Goal: Transaction & Acquisition: Purchase product/service

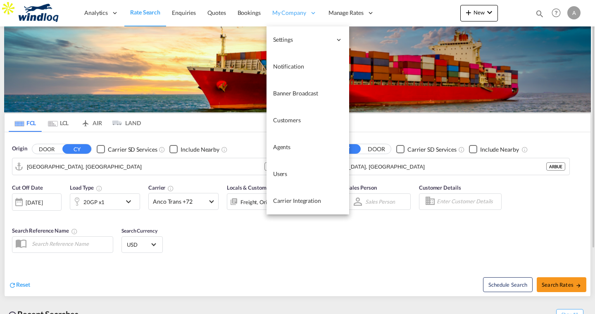
click at [277, 13] on span "My Company" at bounding box center [289, 13] width 34 height 8
click at [275, 198] on span "Carrier Integration" at bounding box center [297, 200] width 48 height 7
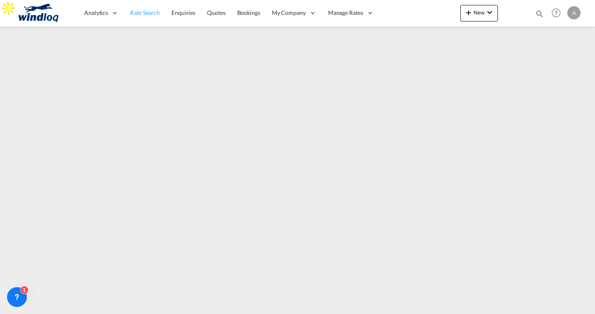
click at [145, 13] on span "Rate Search" at bounding box center [145, 12] width 30 height 7
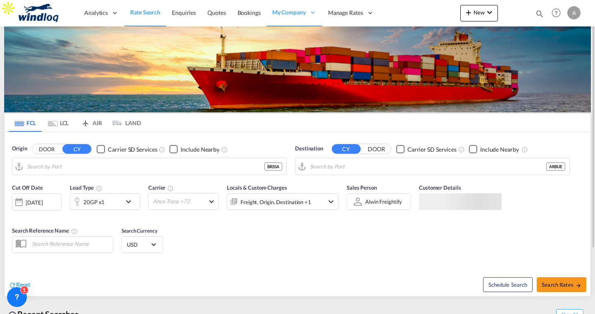
type input "Salvador, BRSSA"
type input "Buenos Aires, ARBUE"
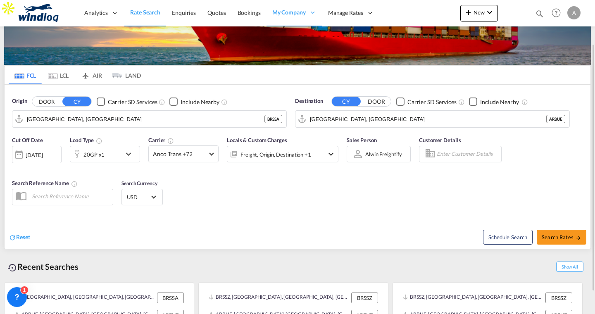
scroll to position [83, 0]
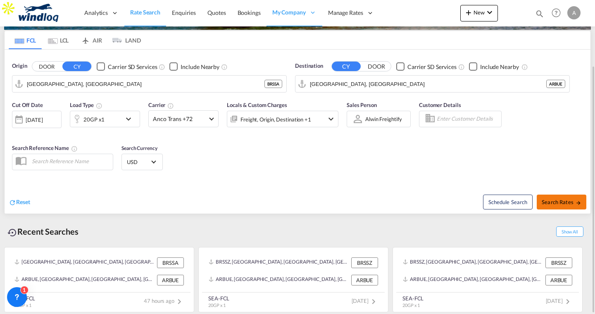
click at [558, 199] on span "Search Rates" at bounding box center [561, 202] width 40 height 7
type input "BRSSA to ARBUE / 17 Sep 2025"
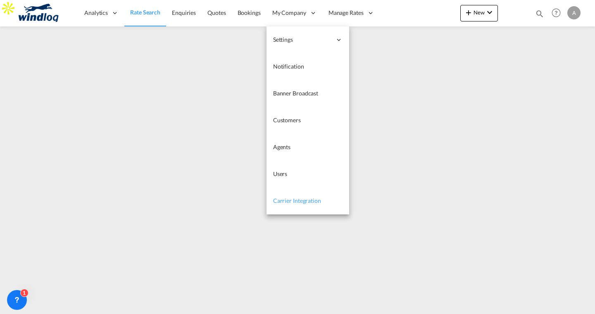
click at [288, 201] on span "Carrier Integration" at bounding box center [297, 200] width 48 height 7
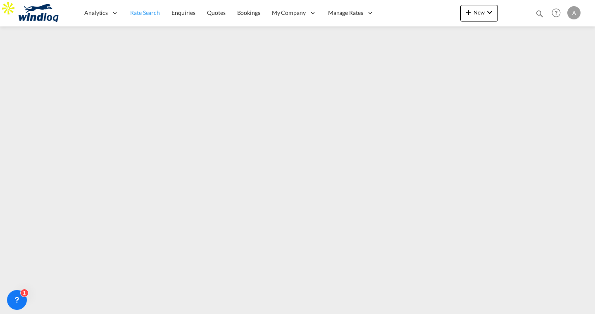
click at [154, 18] on link "Rate Search" at bounding box center [144, 13] width 41 height 27
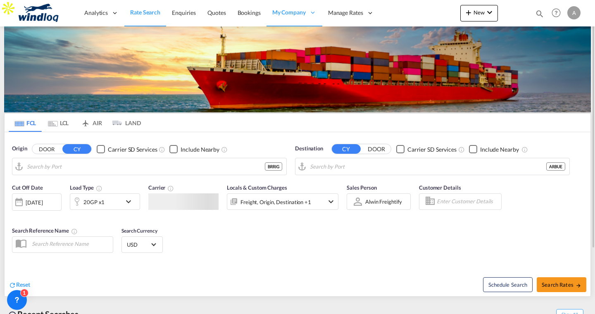
type input "Rio Grande, BRRIG"
type input "Buenos Aires, ARBUE"
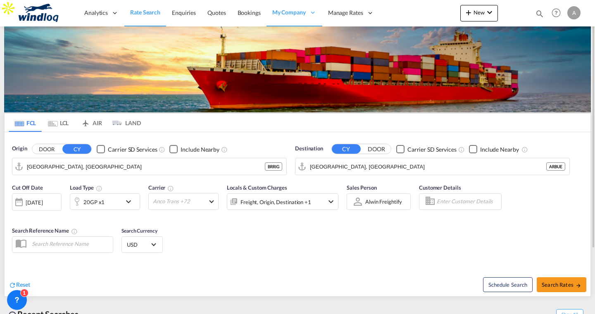
click at [205, 202] on span "Anco Trans +72" at bounding box center [180, 200] width 54 height 7
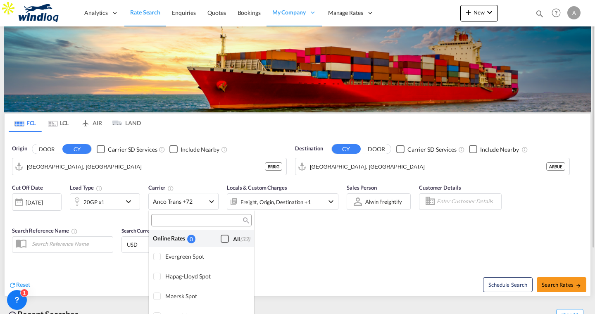
click at [222, 239] on div "Checkbox No Ink" at bounding box center [225, 239] width 8 height 8
click at [555, 283] on md-backdrop at bounding box center [297, 157] width 595 height 314
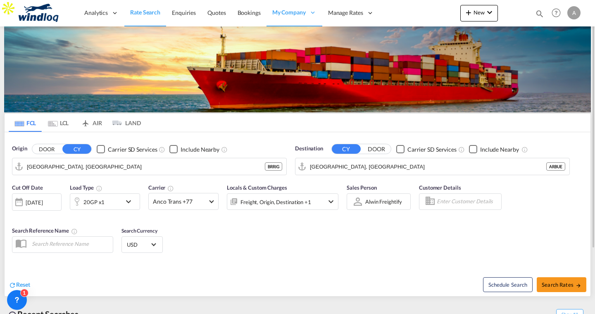
click at [555, 283] on span "Search Rates" at bounding box center [561, 284] width 40 height 7
type input "BRRIG to ARBUE / 17 Sep 2025"
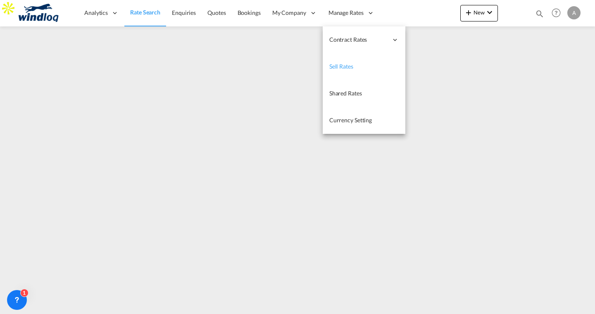
click at [345, 63] on span "Sell Rates" at bounding box center [341, 66] width 24 height 7
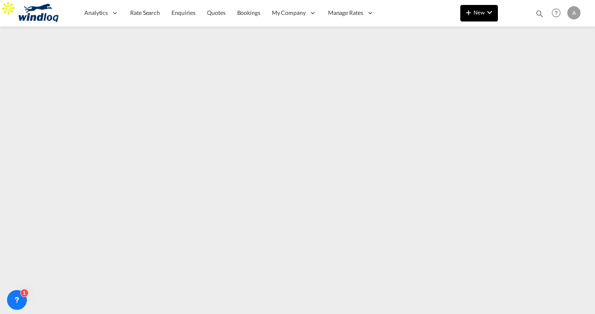
click at [483, 14] on span "New" at bounding box center [478, 12] width 31 height 7
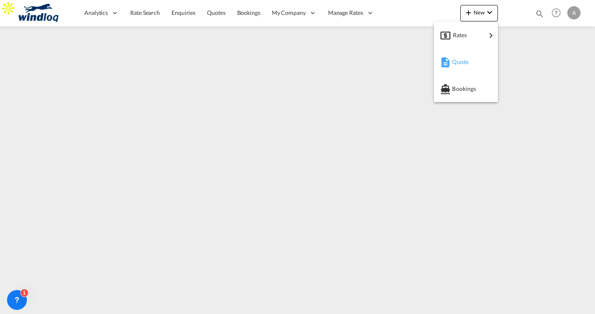
click at [461, 63] on span "Quote" at bounding box center [456, 62] width 9 height 17
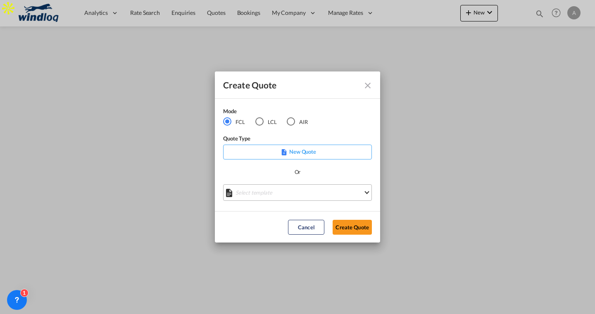
click at [260, 193] on md-select "Select template Testtemplate1 Alwin Freightify | 15 Sep 2025 testtemplatecarrie…" at bounding box center [297, 192] width 149 height 17
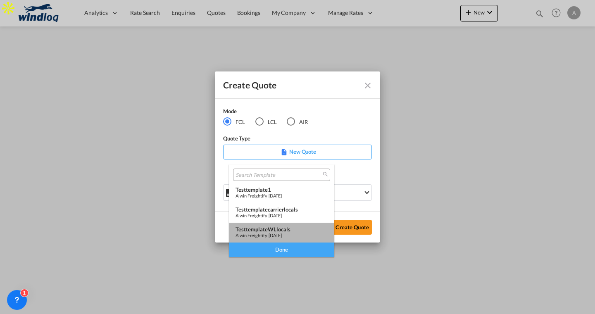
click at [272, 232] on span "15 Sep 2025" at bounding box center [274, 234] width 13 height 5
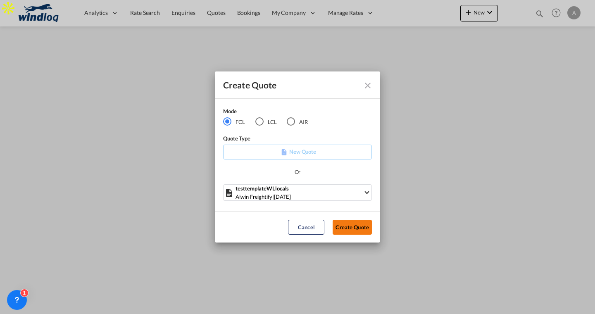
click at [346, 226] on button "Create Quote" at bounding box center [351, 227] width 39 height 15
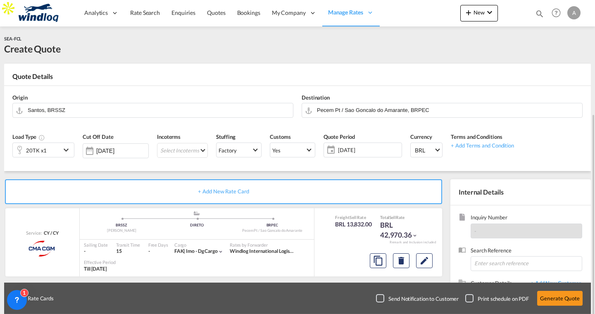
scroll to position [63, 0]
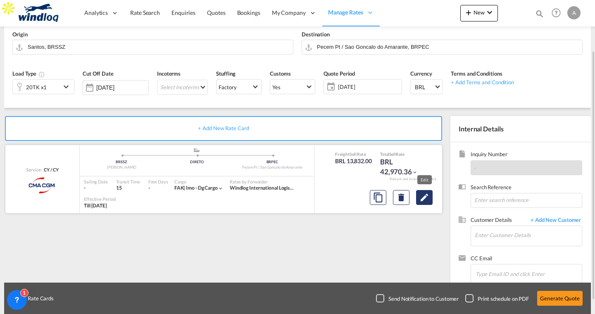
click at [424, 196] on md-icon "Edit" at bounding box center [424, 197] width 10 height 10
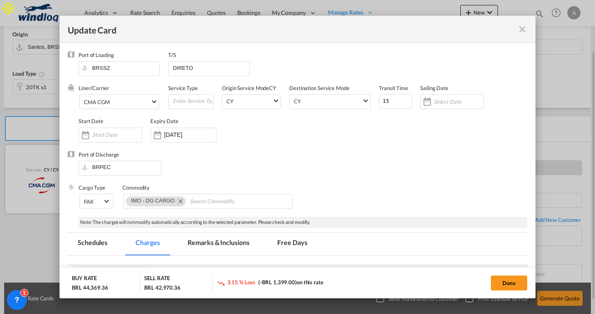
select select "per equipment"
select select "per invoice"
select select "per equipment"
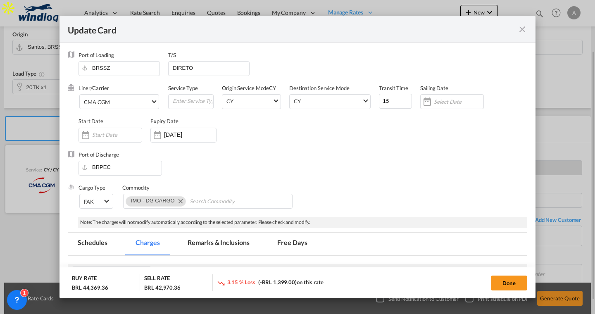
select select "per equipment"
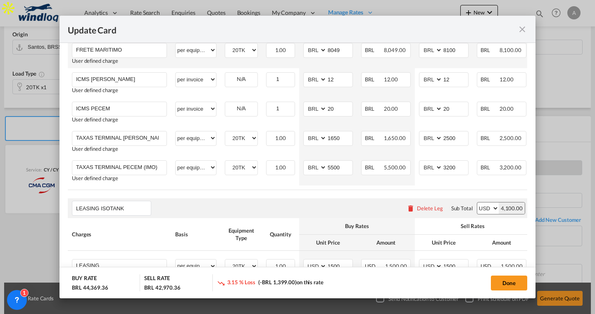
scroll to position [294, 0]
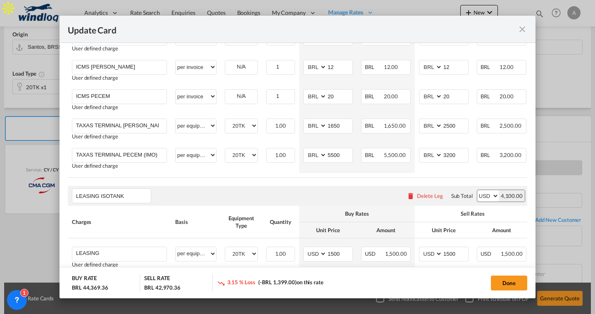
click at [522, 31] on md-icon "icon-close fg-AAA8AD m-0 pointer" at bounding box center [522, 29] width 10 height 10
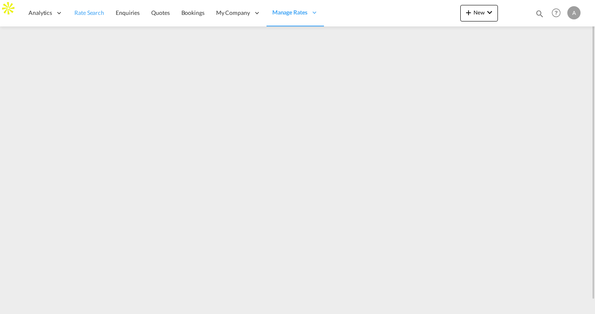
click at [100, 14] on span "Rate Search" at bounding box center [89, 12] width 30 height 7
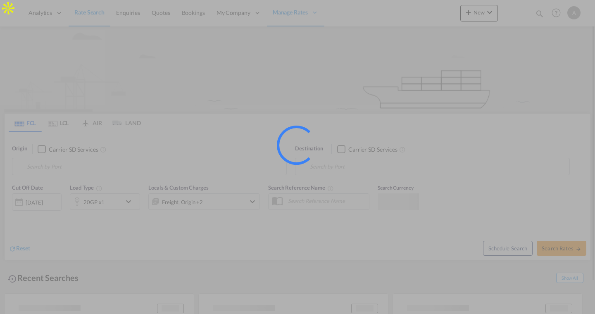
click at [125, 166] on input "Search by Port" at bounding box center [154, 166] width 255 height 12
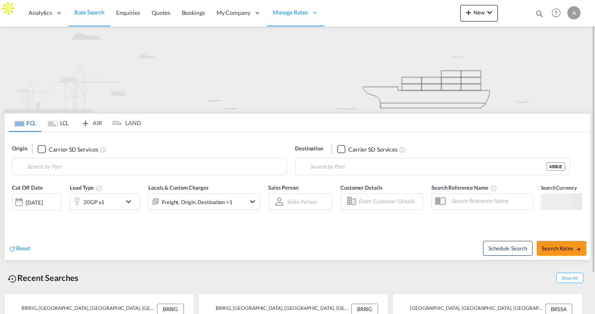
type input "[GEOGRAPHIC_DATA], [GEOGRAPHIC_DATA]"
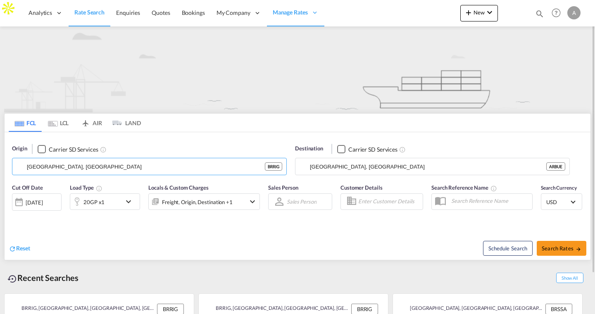
click at [265, 166] on input "[GEOGRAPHIC_DATA], [GEOGRAPHIC_DATA]" at bounding box center [146, 166] width 238 height 12
click at [278, 166] on md-icon "Clear Input" at bounding box center [278, 166] width 0 height 0
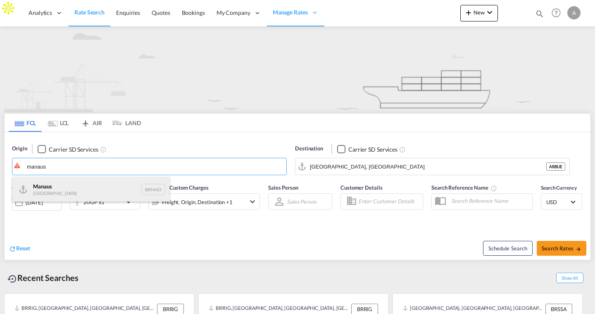
click at [109, 189] on div "Manaus Brazil BRMAO" at bounding box center [90, 189] width 157 height 25
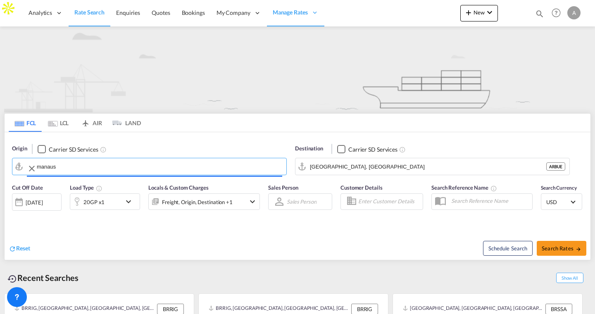
type input "Manaus, BRMAO"
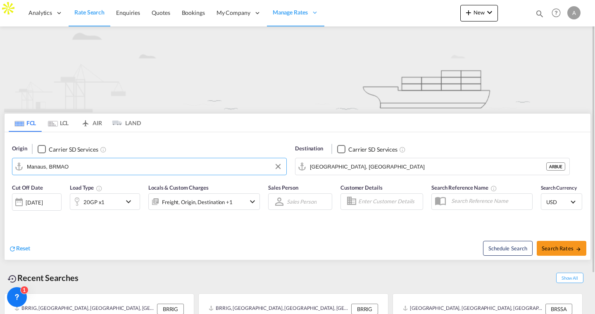
click at [224, 95] on img at bounding box center [297, 69] width 586 height 86
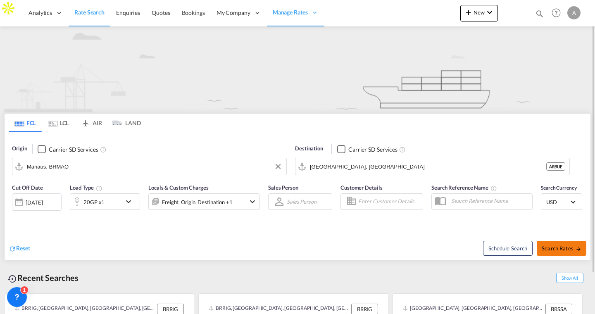
click at [550, 248] on span "Search Rates" at bounding box center [561, 248] width 40 height 7
type input "BRMAO to ARBUE / 17 Sep 2025"
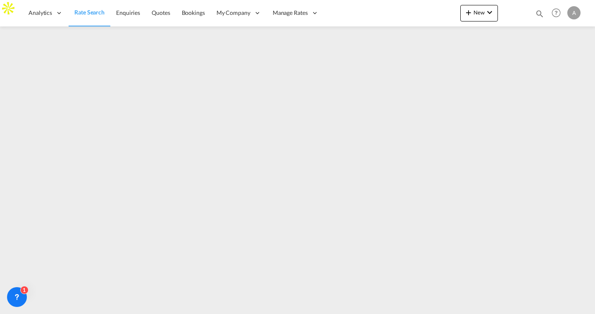
click at [88, 9] on span "Rate Search" at bounding box center [89, 12] width 30 height 7
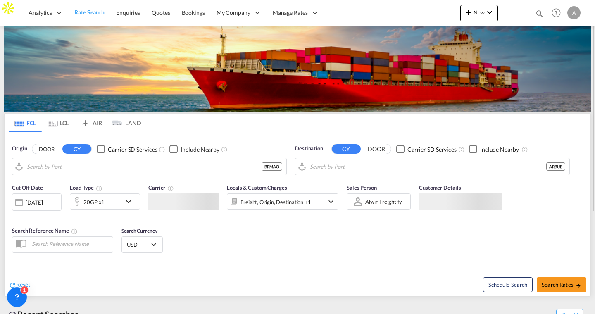
type input "Manaus, BRMAO"
type input "Buenos Aires, ARBUE"
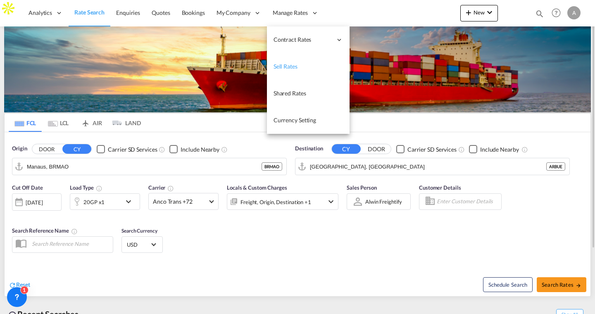
click at [282, 67] on span "Sell Rates" at bounding box center [285, 66] width 24 height 7
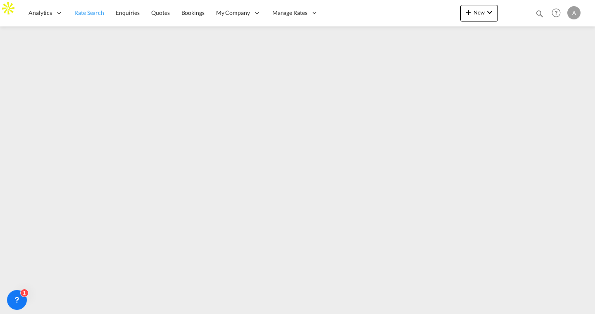
click at [89, 12] on span "Rate Search" at bounding box center [89, 12] width 30 height 7
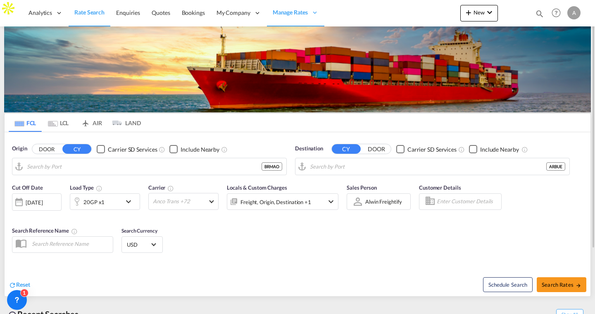
type input "Manaus, BRMAO"
type input "Buenos Aires, ARBUE"
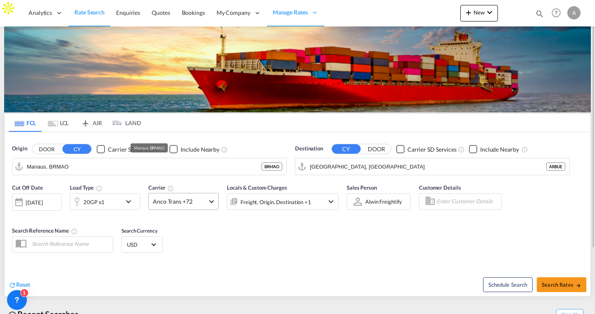
click at [199, 202] on span "Anco Trans +72" at bounding box center [180, 201] width 54 height 8
click at [199, 202] on md-backdrop at bounding box center [297, 157] width 595 height 314
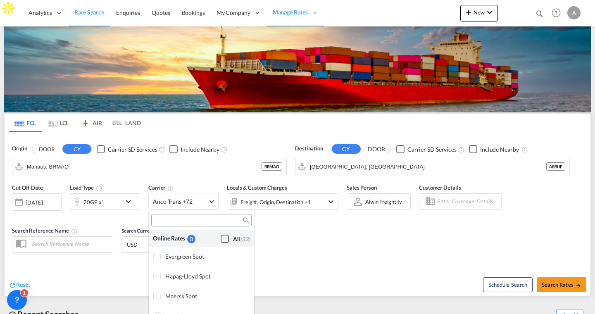
click at [223, 237] on div "Checkbox No Ink" at bounding box center [225, 239] width 8 height 8
click at [340, 238] on md-backdrop at bounding box center [297, 157] width 595 height 314
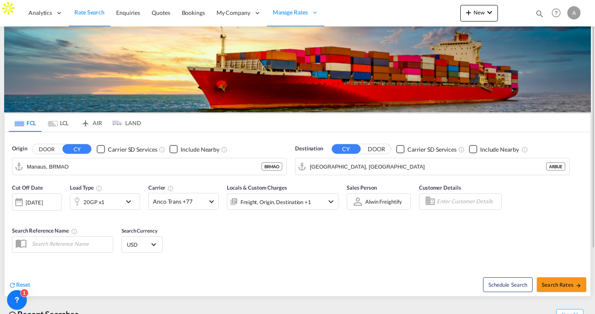
click at [471, 201] on input "Enter Customer Details" at bounding box center [467, 201] width 62 height 12
click at [460, 201] on body "Analytics Reports Dashboard Rate Search Enquiries Quotes Bookings" at bounding box center [297, 157] width 595 height 314
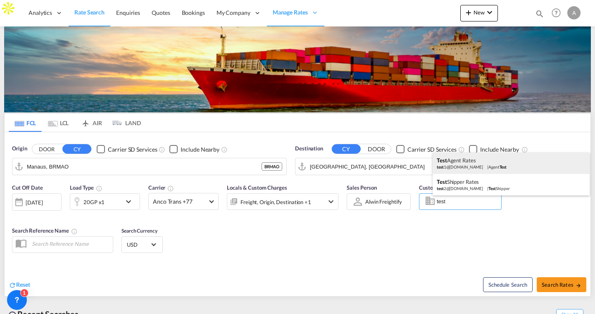
click at [457, 167] on div "Test Agent Rates test 1@agent.com | Agent Test" at bounding box center [510, 162] width 157 height 21
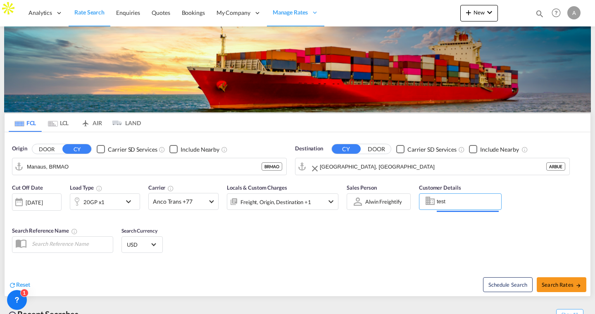
type input "Agent Test, Test Agent Rates, test1@agent.com"
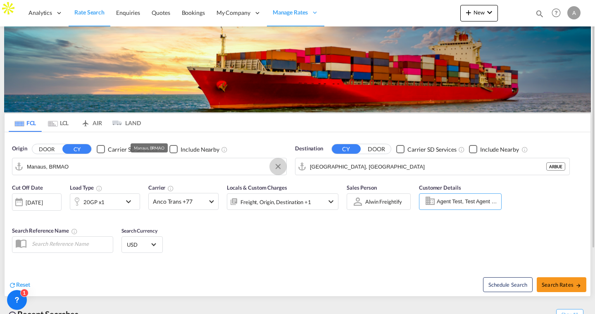
click at [278, 167] on md-icon "Clear Input" at bounding box center [277, 166] width 9 height 9
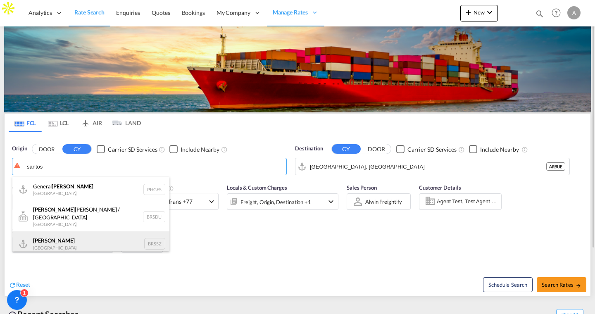
click at [57, 236] on div "Santos Brazil BRSSZ" at bounding box center [90, 243] width 157 height 25
type input "Santos, BRSSZ"
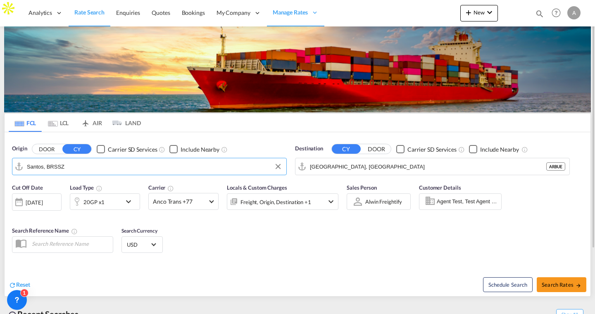
click at [230, 275] on div "Reset" at bounding box center [154, 278] width 291 height 23
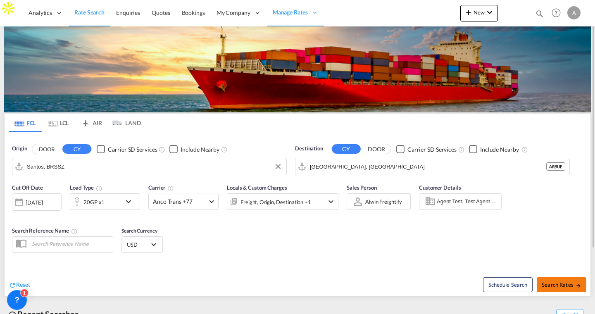
click at [553, 280] on button "Search Rates" at bounding box center [561, 284] width 50 height 15
type input "BRSSZ to ARBUE / 17 Sep 2025"
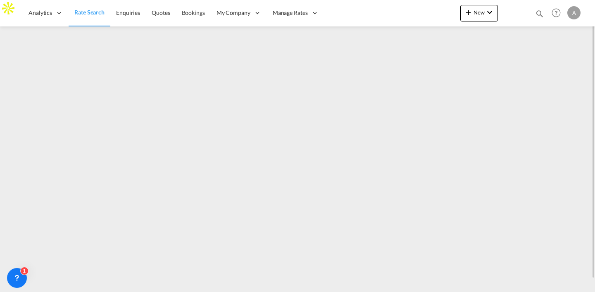
scroll to position [17, 0]
click at [168, 19] on link "Quotes" at bounding box center [161, 13] width 30 height 27
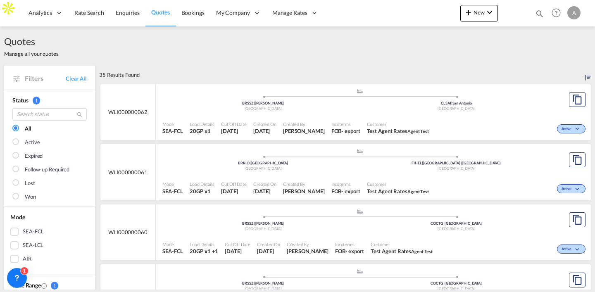
click at [501, 114] on div ".a{fill:#aaa8ad;} .a{fill:#aaa8ad;} BRSSZ | Santos Brazil CLSAI | San Antonio C…" at bounding box center [359, 101] width 394 height 27
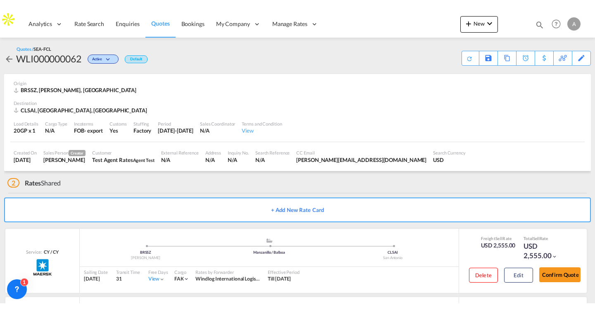
scroll to position [2, 0]
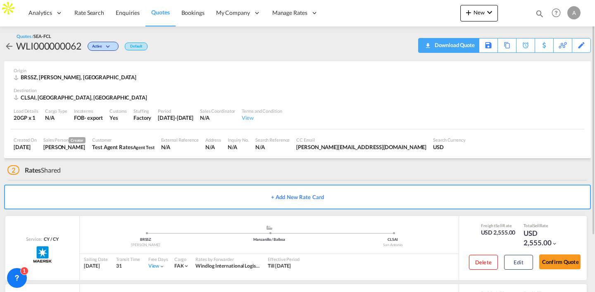
click at [454, 45] on div "Download Quote" at bounding box center [453, 44] width 42 height 13
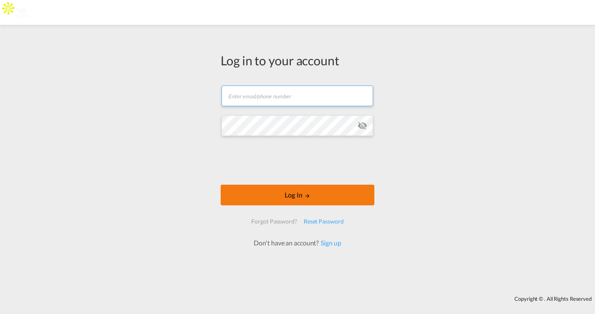
type input "[PERSON_NAME][EMAIL_ADDRESS][DOMAIN_NAME]"
click at [246, 192] on button "Log In" at bounding box center [298, 195] width 154 height 21
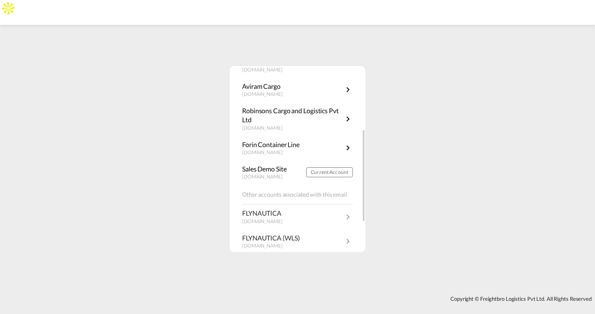
scroll to position [112, 0]
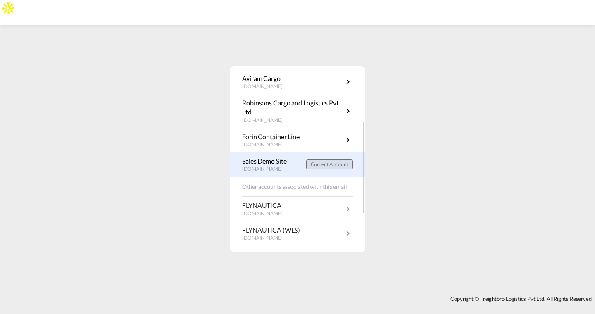
click at [322, 165] on span "Current Account" at bounding box center [330, 164] width 38 height 6
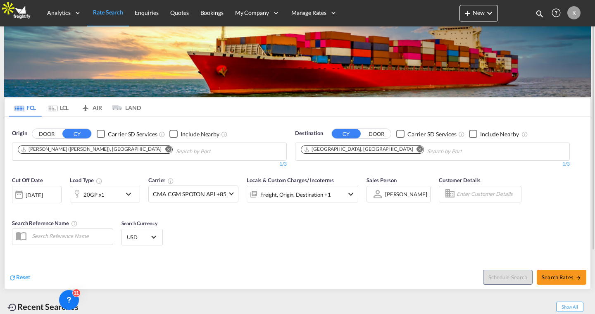
scroll to position [13, 0]
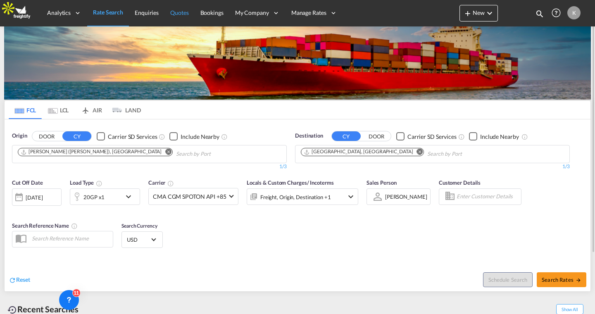
click at [175, 14] on span "Quotes" at bounding box center [179, 12] width 18 height 7
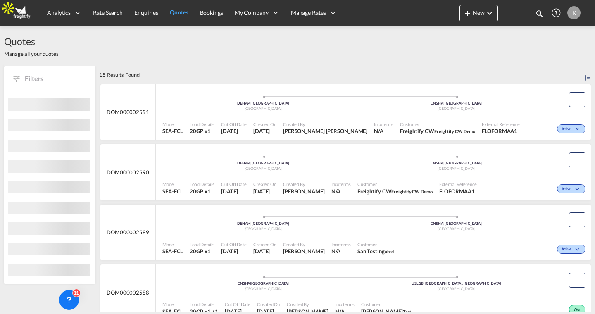
click at [327, 96] on span at bounding box center [262, 97] width 193 height 2
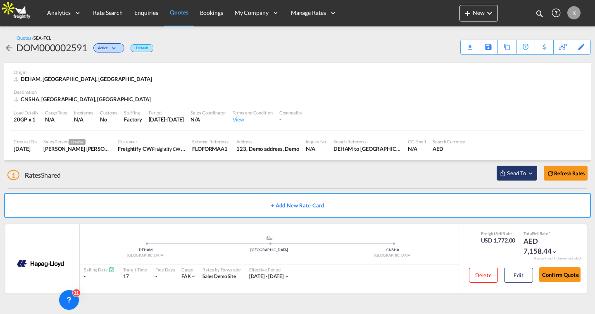
click at [511, 175] on span "Send To" at bounding box center [516, 173] width 21 height 8
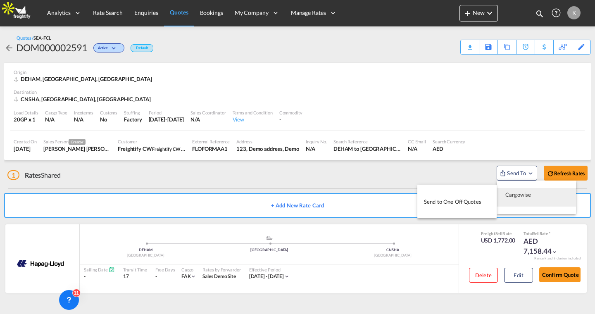
click at [447, 129] on md-backdrop at bounding box center [297, 157] width 595 height 314
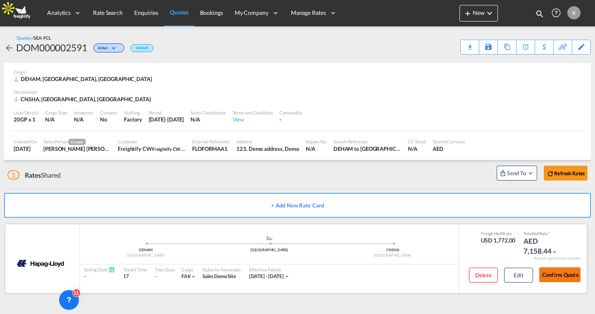
click at [555, 274] on button "Confirm Quote" at bounding box center [559, 274] width 41 height 15
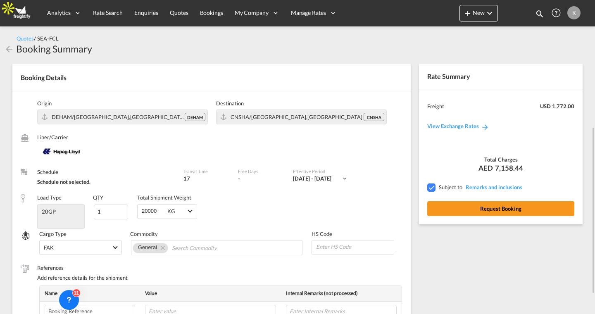
scroll to position [83, 0]
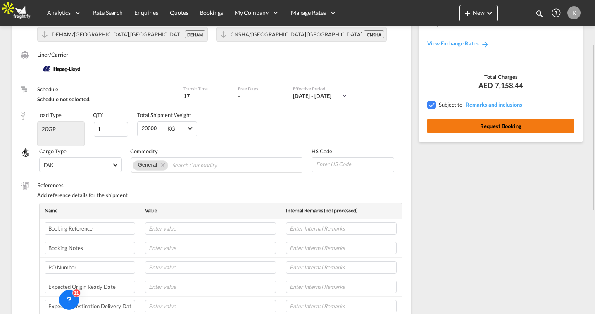
click at [461, 128] on button "Request Booking" at bounding box center [500, 126] width 147 height 15
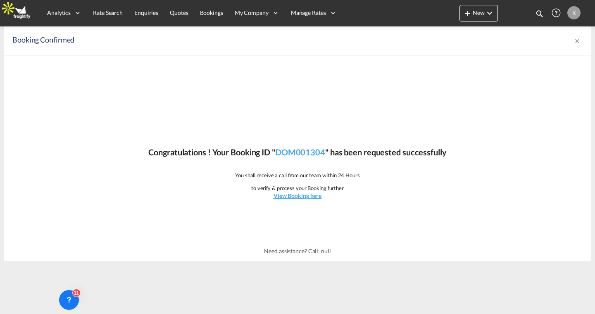
scroll to position [0, 0]
click at [209, 16] on span "Bookings" at bounding box center [211, 12] width 23 height 7
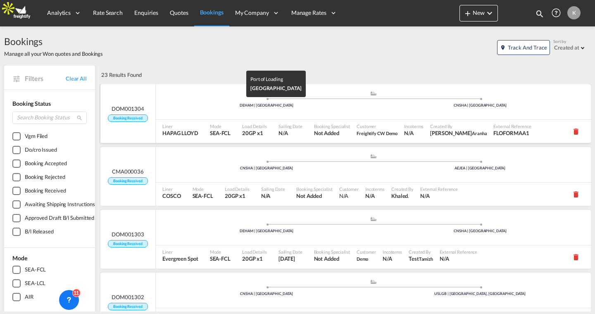
click at [270, 104] on div "DEHAM | Hamburg" at bounding box center [266, 105] width 213 height 5
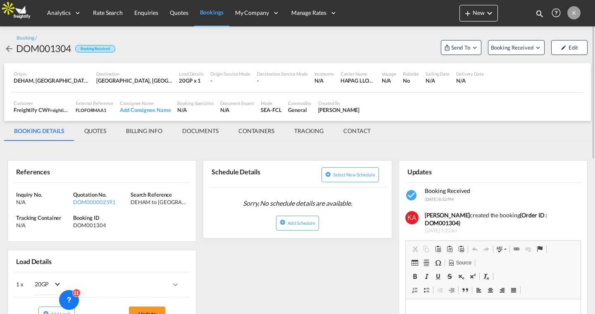
click at [215, 16] on span "Bookings" at bounding box center [212, 12] width 24 height 8
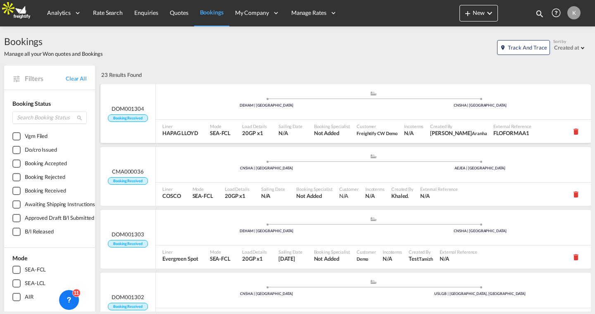
click at [225, 118] on div ".a{fill:#aaa8ad;} .a{fill:#aaa8ad;} DEHAM | Hamburg CNSHA | Shanghai" at bounding box center [373, 102] width 435 height 36
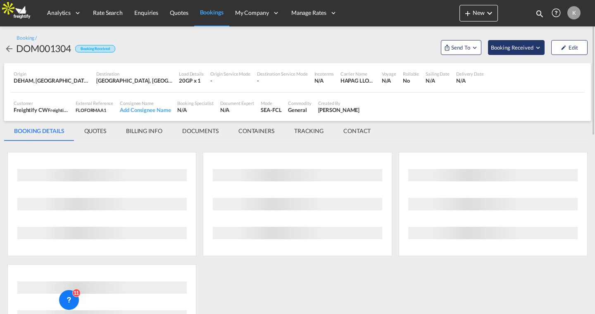
click at [506, 50] on span "Booking Received" at bounding box center [512, 47] width 43 height 8
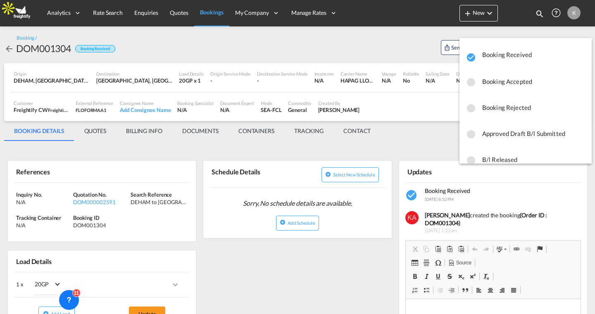
click at [346, 51] on md-backdrop at bounding box center [297, 157] width 595 height 314
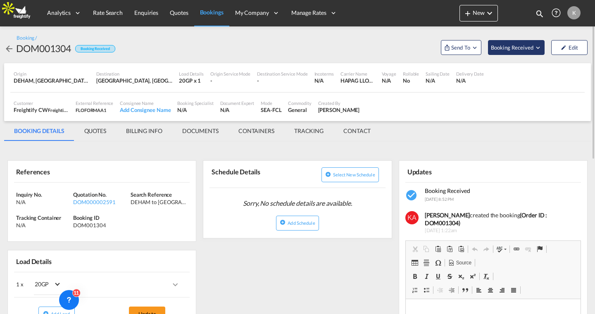
click at [507, 45] on span "Booking Received" at bounding box center [512, 47] width 43 height 8
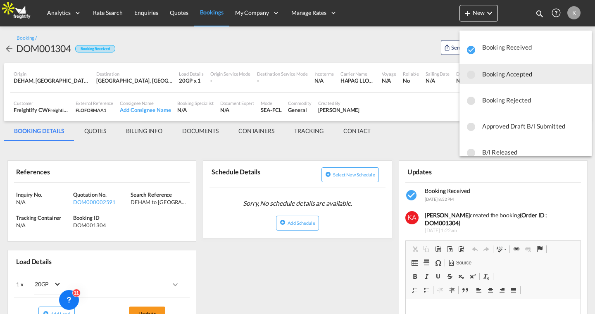
click at [503, 73] on span "Booking Accepted" at bounding box center [533, 73] width 103 height 15
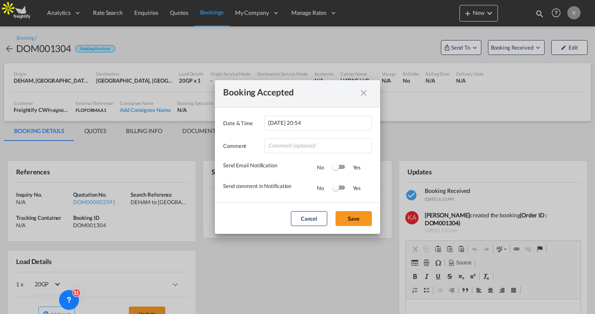
click at [339, 169] on div "Switch 1" at bounding box center [338, 167] width 12 height 10
click at [309, 148] on input "Date & ..." at bounding box center [317, 145] width 107 height 15
type input "[PERSON_NAME], booking has been confirmed"
click at [340, 186] on div "Switch 2" at bounding box center [338, 187] width 12 height 4
click at [350, 213] on button "Save" at bounding box center [353, 218] width 36 height 15
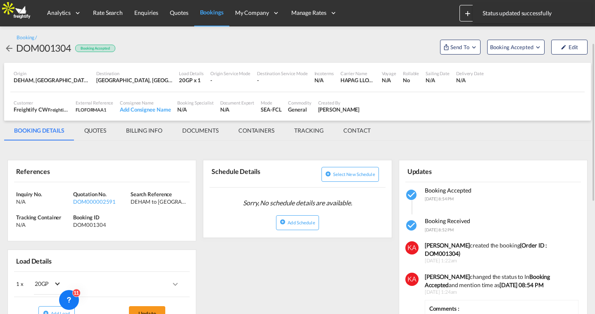
scroll to position [42, 0]
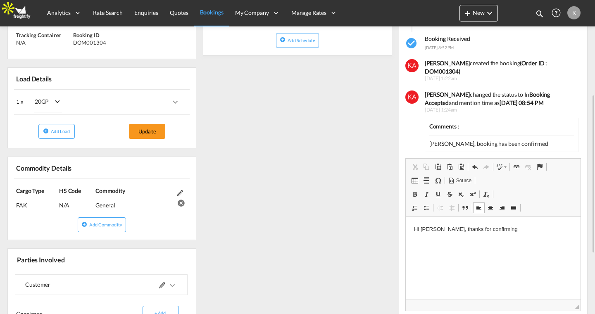
scroll to position [184, 0]
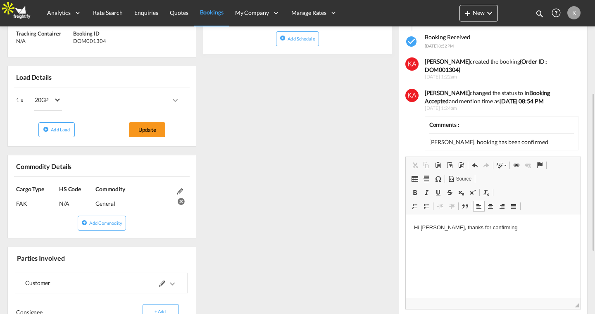
click at [503, 232] on p "Hi [PERSON_NAME], thanks for confirming" at bounding box center [492, 227] width 158 height 9
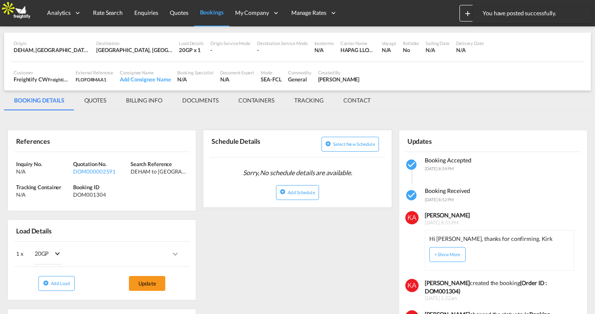
scroll to position [0, 0]
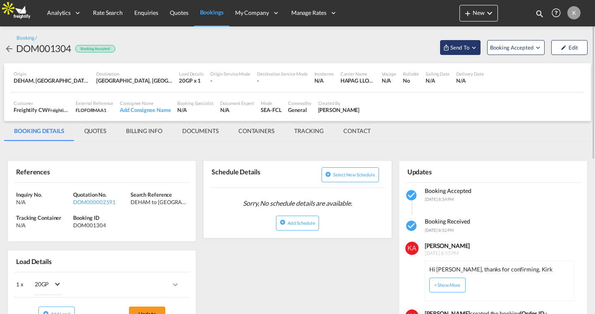
click at [455, 48] on span "Send To" at bounding box center [459, 47] width 21 height 8
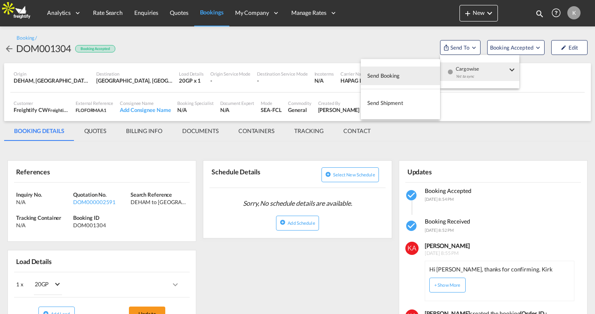
click at [156, 126] on md-backdrop at bounding box center [297, 157] width 595 height 314
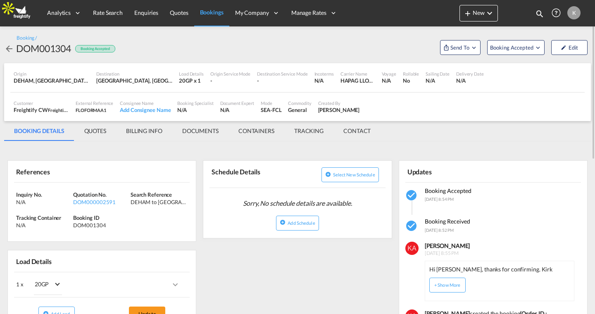
click at [151, 129] on md-tab-item "BILLING INFO" at bounding box center [144, 131] width 56 height 20
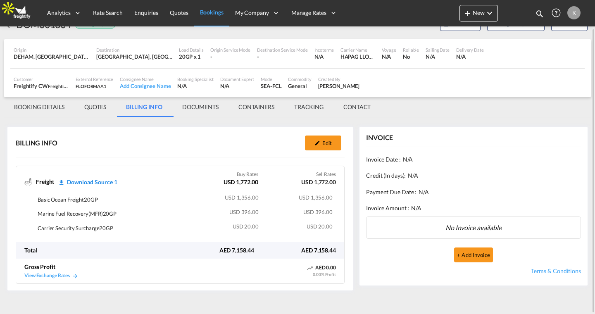
scroll to position [30, 0]
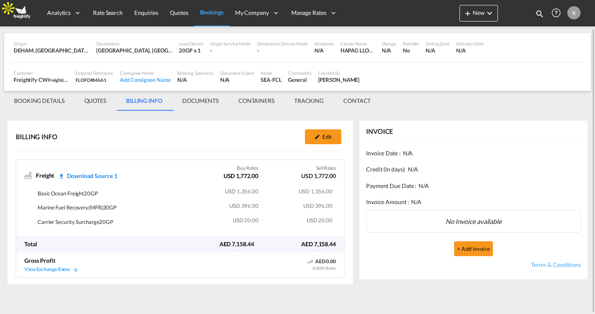
click at [88, 104] on md-tab-item "QUOTES" at bounding box center [95, 101] width 42 height 20
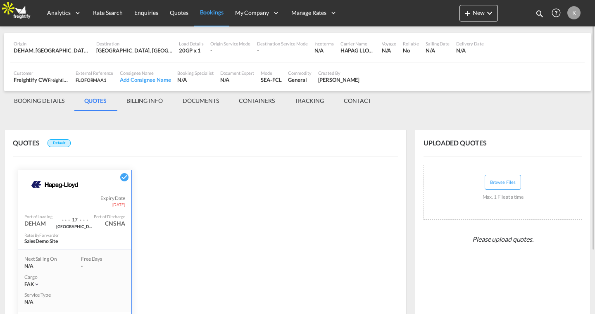
click at [57, 102] on md-tab-item "BOOKING DETAILS" at bounding box center [39, 101] width 70 height 20
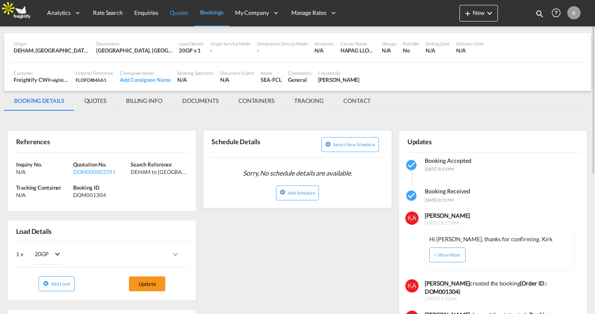
click at [173, 14] on span "Quotes" at bounding box center [179, 12] width 18 height 7
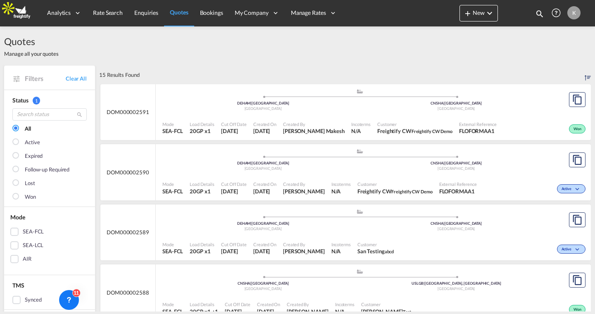
click at [349, 107] on div "Germany" at bounding box center [262, 108] width 193 height 5
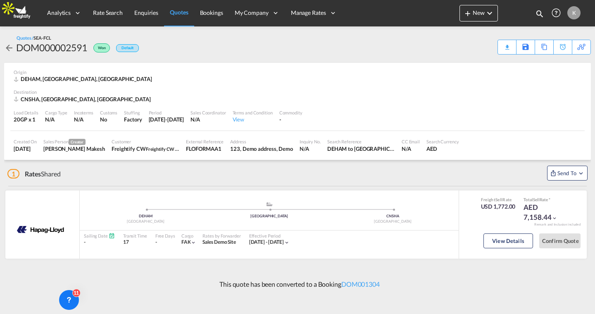
click at [173, 13] on span "Quotes" at bounding box center [179, 12] width 18 height 7
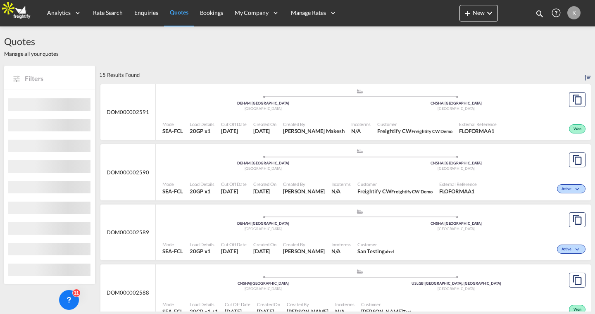
click at [146, 174] on span "DOM000002590" at bounding box center [128, 171] width 43 height 7
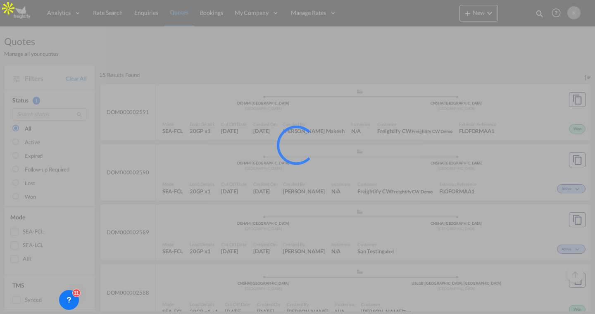
click at [194, 143] on div at bounding box center [297, 157] width 595 height 314
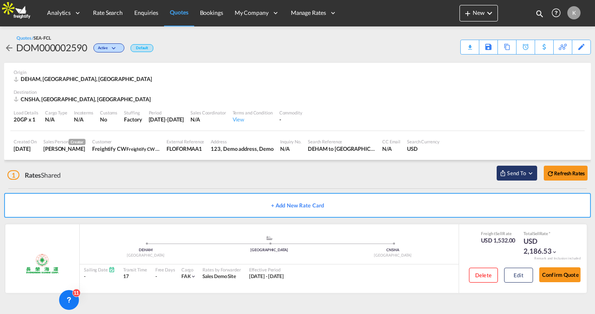
click at [510, 171] on span "Send To" at bounding box center [516, 173] width 21 height 8
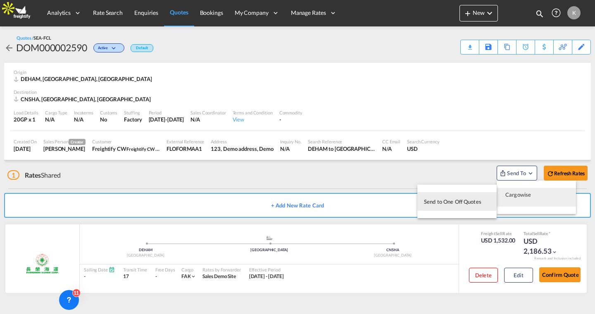
click at [517, 194] on span "Cargowise" at bounding box center [536, 191] width 63 height 7
click at [468, 197] on span "Send to One Off Quotes" at bounding box center [452, 201] width 57 height 13
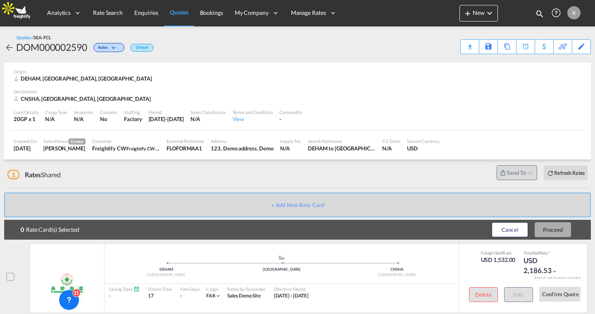
scroll to position [13, 0]
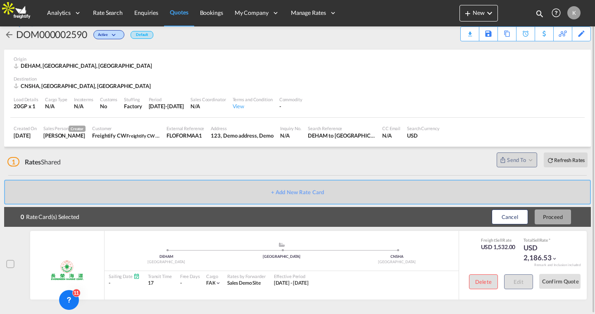
click at [10, 263] on div at bounding box center [10, 264] width 8 height 8
click at [558, 217] on button "Proceed" at bounding box center [552, 216] width 36 height 15
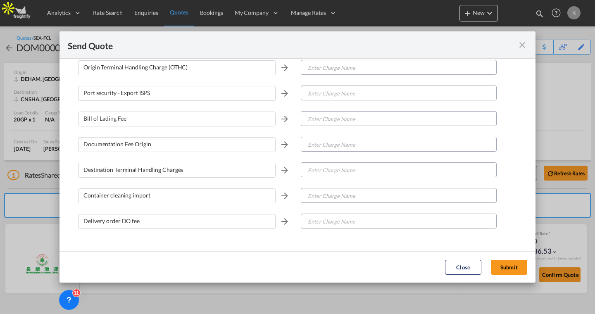
scroll to position [169, 0]
click at [317, 116] on input "Enter Charge Name" at bounding box center [398, 117] width 195 height 15
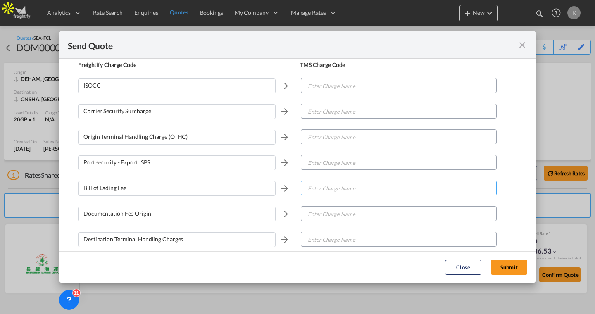
scroll to position [83, 0]
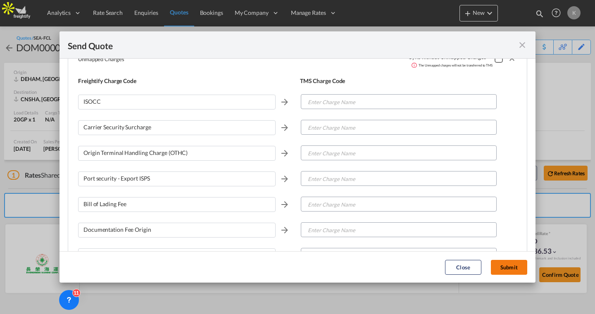
click at [505, 265] on button "Submit" at bounding box center [509, 267] width 36 height 15
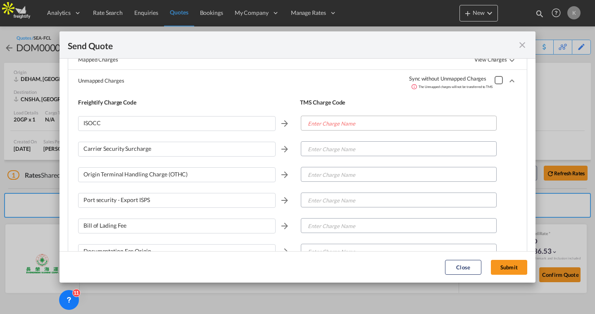
scroll to position [19, 0]
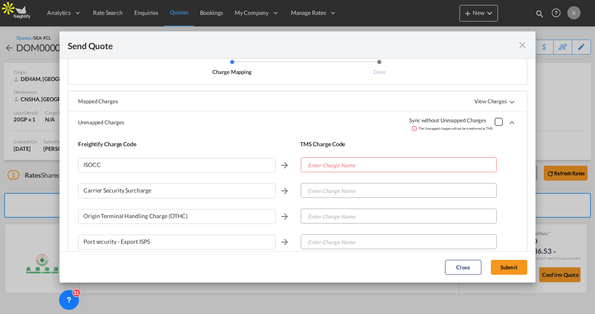
click at [499, 121] on div "Charge MappingDone ..." at bounding box center [498, 122] width 8 height 8
click at [515, 268] on button "Submit" at bounding box center [509, 267] width 36 height 15
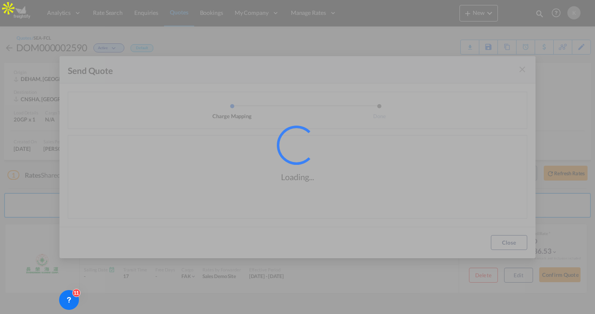
scroll to position [0, 0]
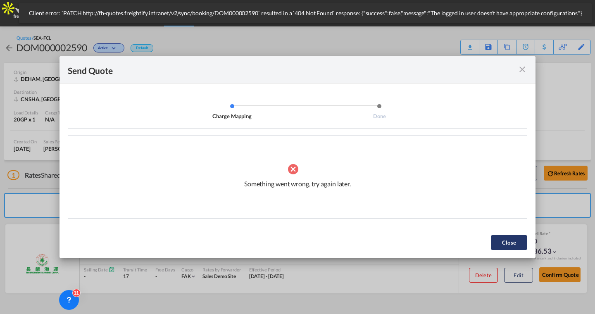
click at [505, 242] on button "Close" at bounding box center [509, 242] width 36 height 15
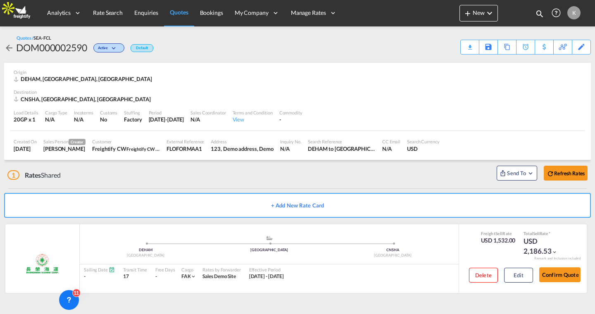
drag, startPoint x: 172, startPoint y: 148, endPoint x: 211, endPoint y: 150, distance: 39.3
click at [207, 150] on div "External Reference FLOFORMAA1" at bounding box center [185, 145] width 44 height 21
click at [111, 15] on span "Rate Search" at bounding box center [108, 12] width 30 height 7
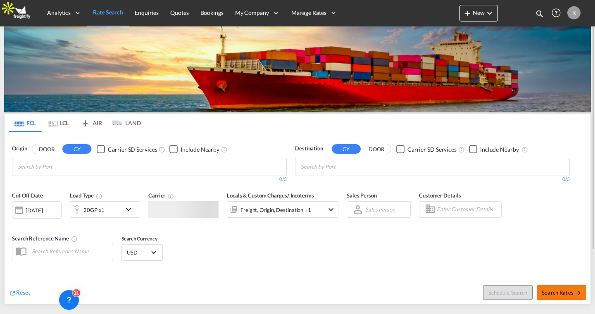
click at [555, 293] on span "Search Rates" at bounding box center [561, 292] width 40 height 7
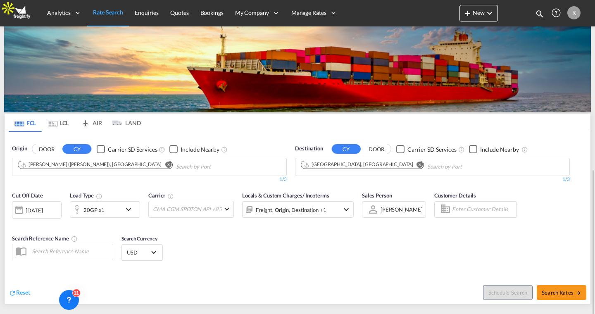
scroll to position [90, 0]
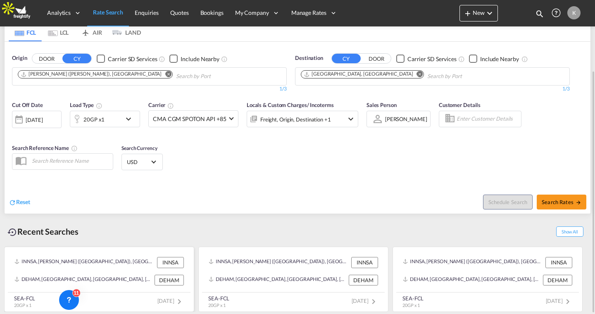
click at [138, 277] on div "DEHAM, Hamburg, Germany, Western Europe, Europe" at bounding box center [83, 280] width 138 height 11
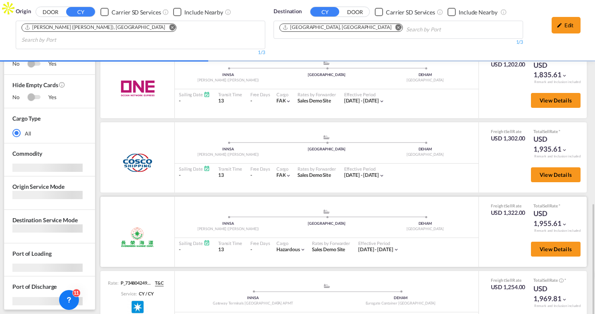
scroll to position [334, 1]
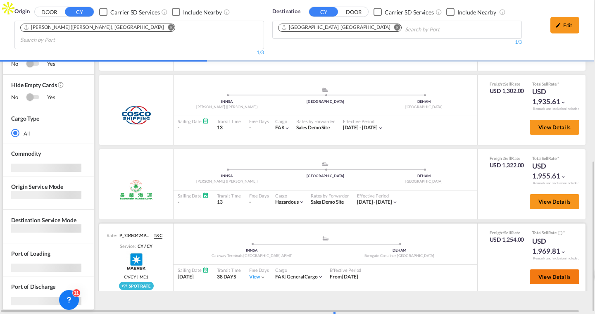
click at [565, 273] on span "View Details" at bounding box center [554, 276] width 32 height 7
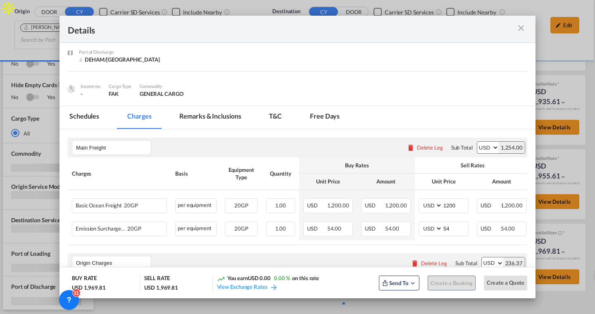
scroll to position [108, 0]
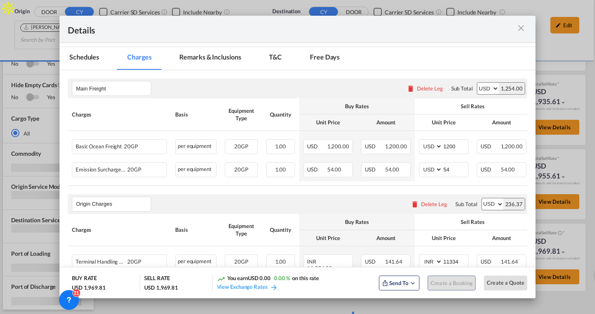
click at [520, 28] on md-icon "icon-close m-3 fg-AAA8AD cursor" at bounding box center [521, 28] width 10 height 10
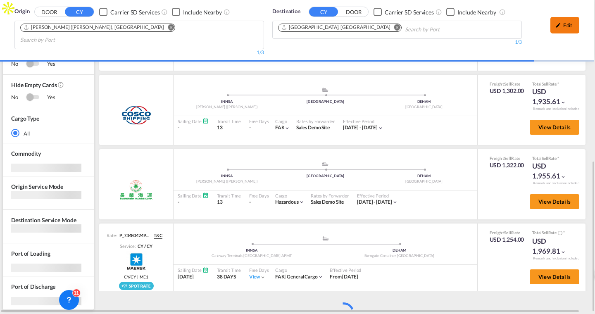
click at [559, 26] on md-icon "icon-pencil" at bounding box center [558, 25] width 6 height 6
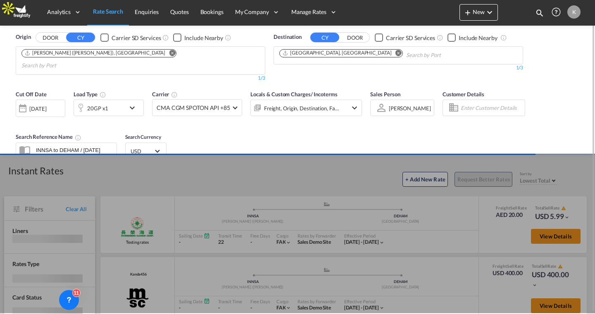
scroll to position [0, 0]
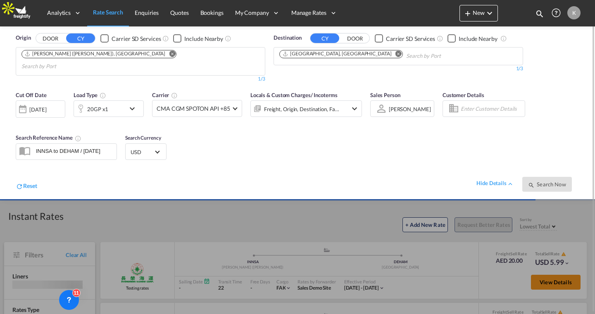
click at [283, 103] on div "Freight, Origin, Destination, Factory Stuffing" at bounding box center [301, 109] width 75 height 12
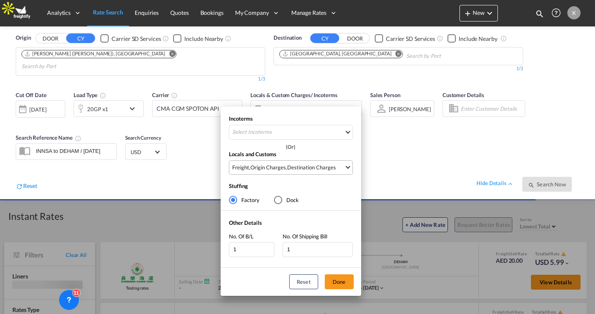
click at [270, 165] on div "Origin Charges" at bounding box center [268, 167] width 36 height 7
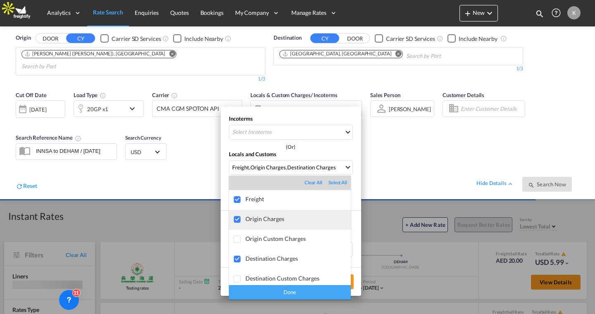
click at [261, 218] on div "Origin Charges" at bounding box center [297, 218] width 105 height 7
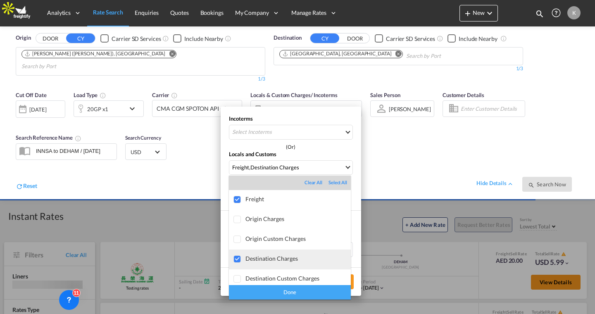
click at [256, 256] on div "Destination Charges" at bounding box center [297, 258] width 105 height 7
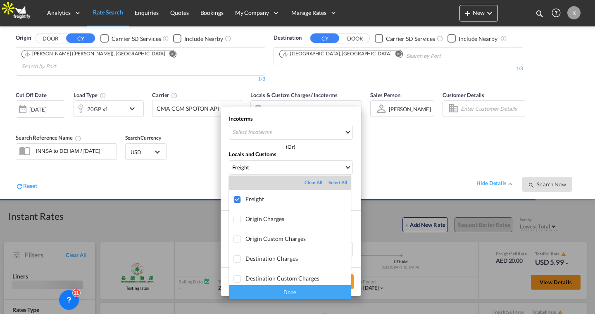
click at [262, 290] on div "Done" at bounding box center [290, 292] width 122 height 14
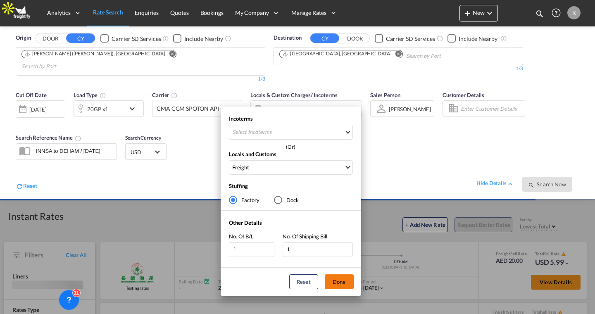
click at [330, 280] on button "Done" at bounding box center [339, 281] width 29 height 15
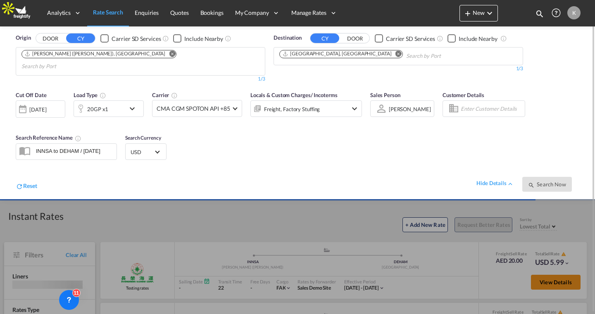
scroll to position [0, 0]
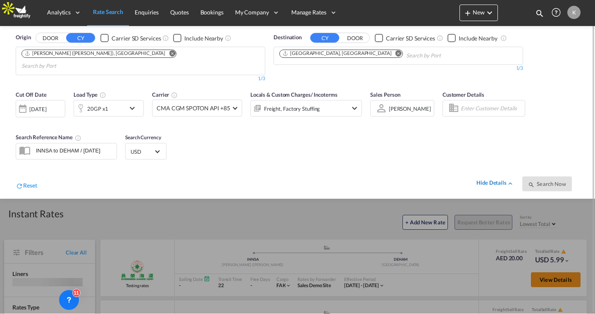
click at [489, 179] on div "hide details" at bounding box center [495, 183] width 38 height 8
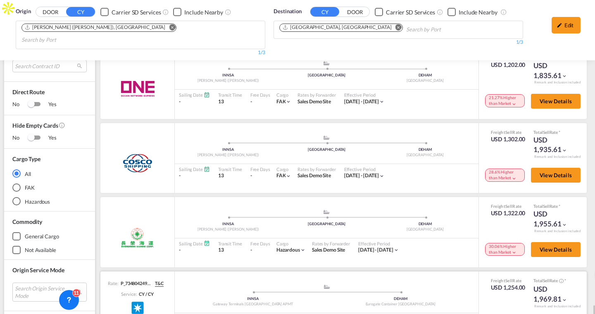
scroll to position [420, 1]
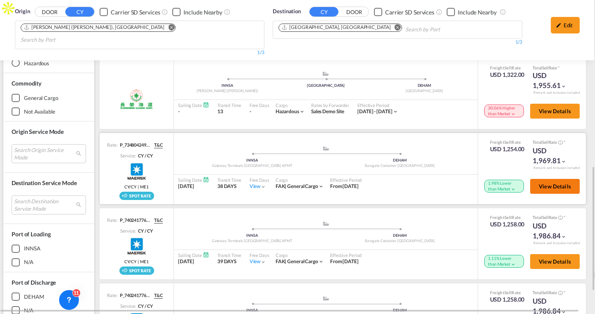
click at [545, 183] on span "View Details" at bounding box center [554, 186] width 32 height 7
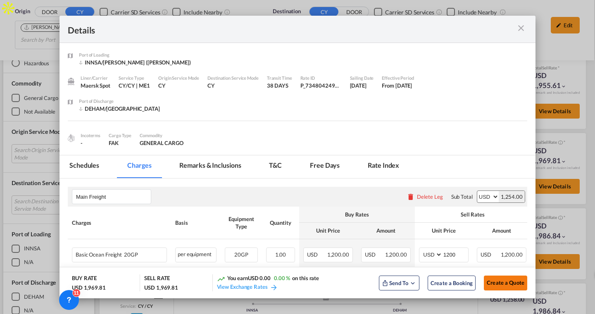
click at [493, 282] on span "Create a Quote" at bounding box center [505, 282] width 38 height 7
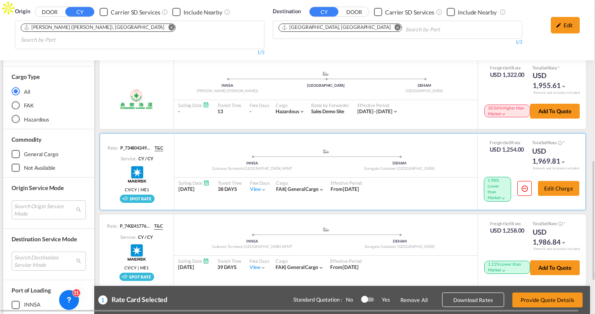
click at [370, 300] on div at bounding box center [367, 299] width 12 height 4
click at [370, 300] on div at bounding box center [371, 299] width 7 height 7
click at [534, 304] on button "Provide Quote Details" at bounding box center [547, 299] width 70 height 15
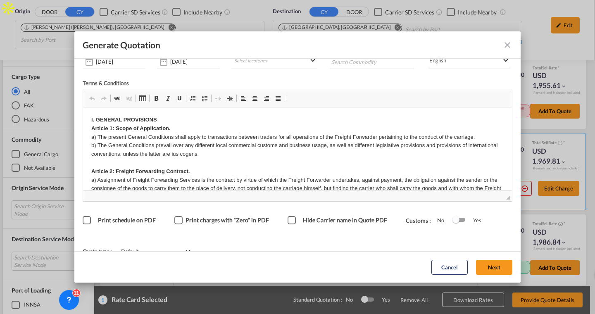
scroll to position [74, 0]
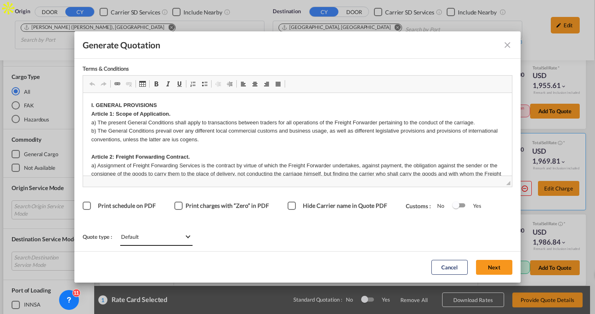
click at [145, 237] on span "Default" at bounding box center [152, 236] width 63 height 7
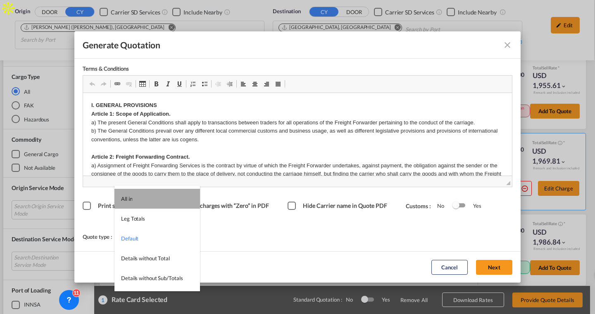
click at [131, 197] on div "All in" at bounding box center [126, 198] width 11 height 7
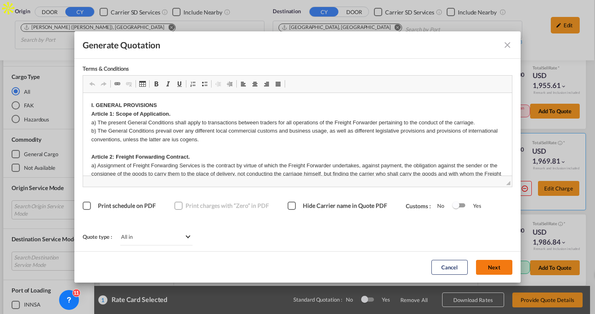
click at [489, 266] on button "Next" at bounding box center [494, 267] width 36 height 15
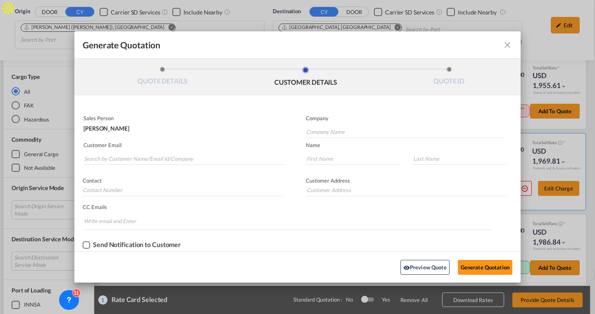
scroll to position [0, 0]
click at [131, 154] on input "Search by Customer Name/Email Id/Company" at bounding box center [184, 158] width 200 height 12
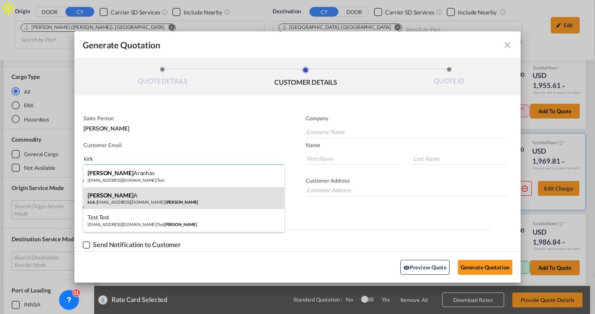
type input "kirk"
click at [145, 195] on div "Kirk A kirk .aranha@freightify.in | Kirk" at bounding box center [183, 198] width 201 height 22
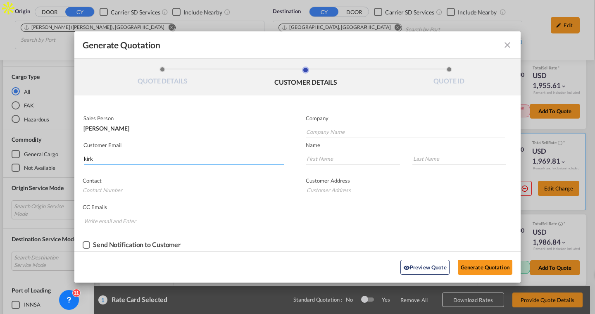
type input "Kirk"
type input "kirk.aranha@freightify.in"
type input "Kirk"
type input "A"
click at [87, 247] on div "Checkbox No Ink" at bounding box center [86, 244] width 7 height 7
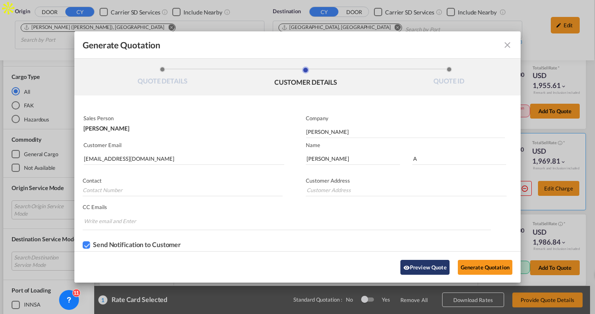
click at [420, 268] on button "Preview Quote" at bounding box center [424, 267] width 49 height 15
click at [471, 270] on button "Generate Quotation" at bounding box center [485, 267] width 55 height 15
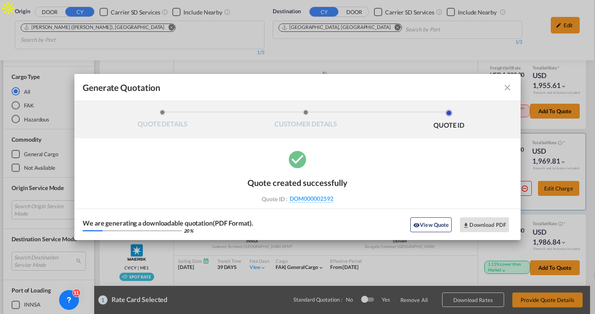
scroll to position [0, 0]
click at [495, 225] on button "Download PDF" at bounding box center [484, 224] width 49 height 15
click at [507, 86] on md-icon "icon-close fg-AAA8AD cursor m-0" at bounding box center [507, 88] width 10 height 10
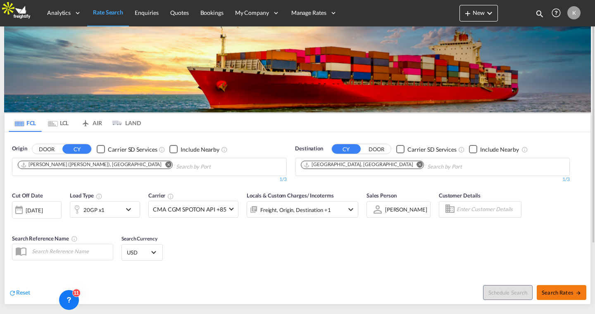
click at [552, 294] on span "Search Rates" at bounding box center [561, 292] width 40 height 7
type input "INNSA to DEHAM / 17 Sep 2025"
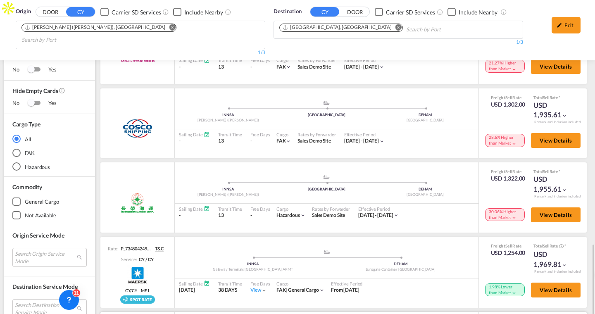
scroll to position [402, 0]
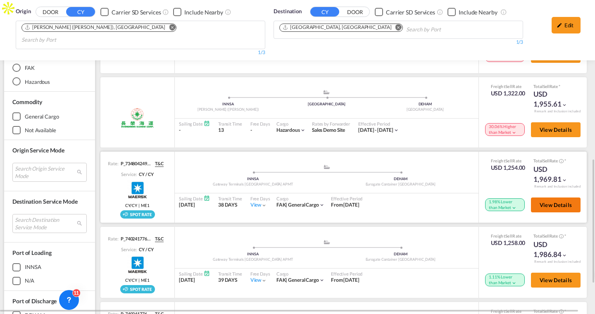
click at [541, 202] on span "View Details" at bounding box center [555, 205] width 32 height 7
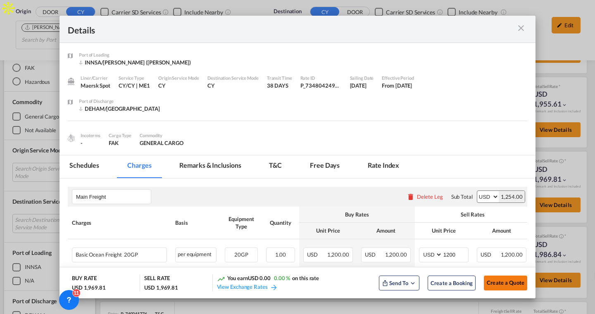
click at [500, 284] on span "Create a Quote" at bounding box center [505, 282] width 38 height 7
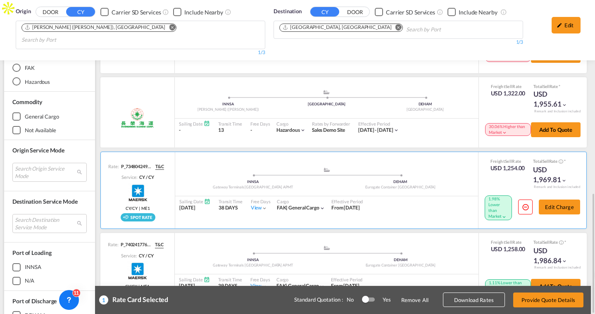
scroll to position [501, 0]
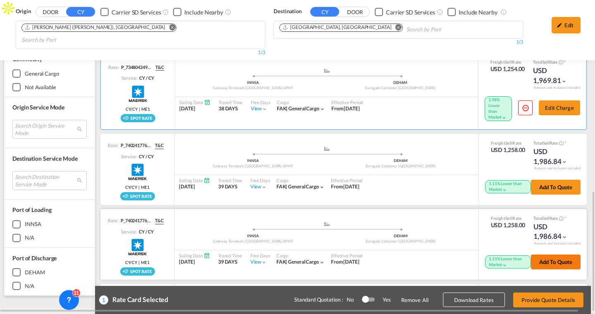
click at [550, 254] on button "Add to quote" at bounding box center [556, 261] width 50 height 15
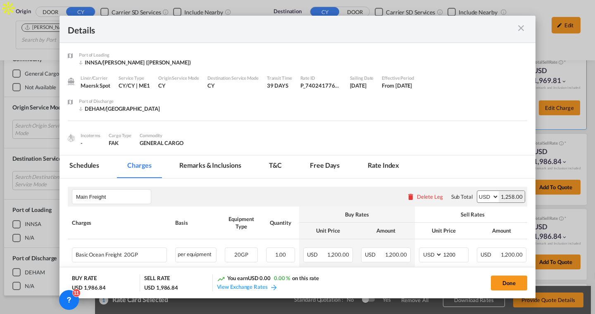
scroll to position [40, 0]
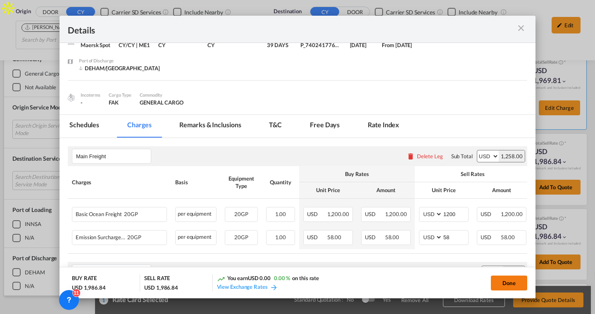
click at [504, 284] on button "Done" at bounding box center [509, 282] width 36 height 15
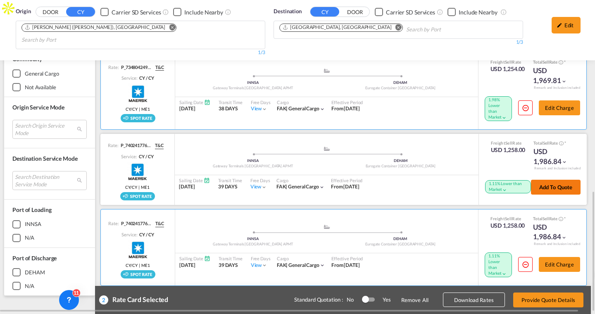
click at [543, 180] on button "Add to quote" at bounding box center [556, 187] width 50 height 15
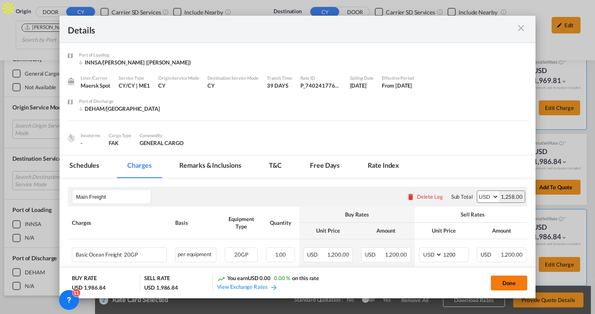
click at [502, 282] on button "Done" at bounding box center [509, 282] width 36 height 15
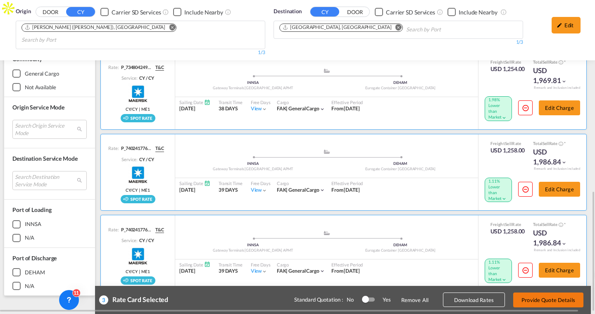
click at [527, 300] on button "Provide Quote Details" at bounding box center [548, 299] width 70 height 15
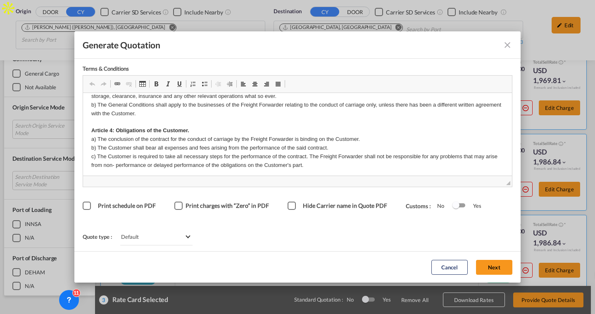
scroll to position [133, 0]
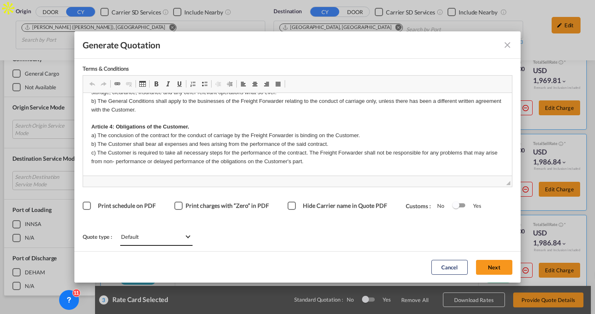
click at [155, 237] on span "Default" at bounding box center [152, 236] width 63 height 7
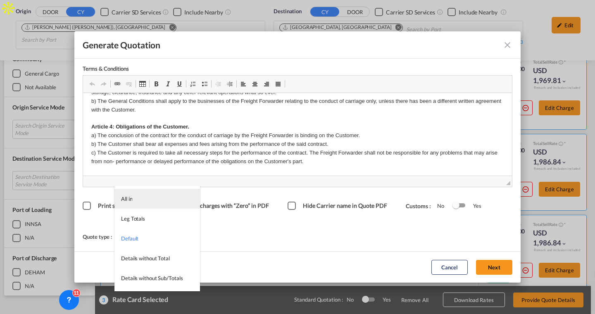
click at [147, 201] on md-option "All in" at bounding box center [156, 199] width 85 height 20
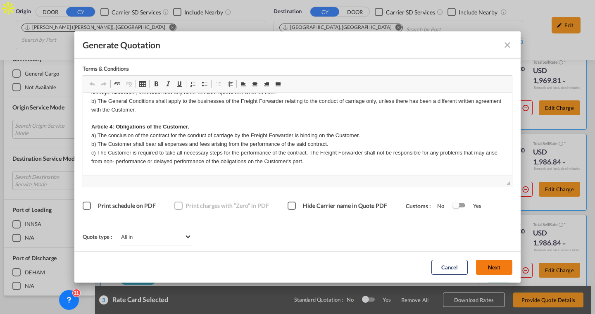
click at [494, 269] on button "Next" at bounding box center [494, 267] width 36 height 15
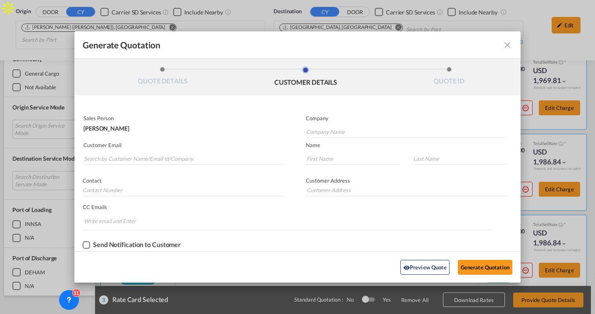
scroll to position [0, 0]
click at [196, 156] on input "Search by Customer Name/Email Id/Company" at bounding box center [184, 158] width 200 height 12
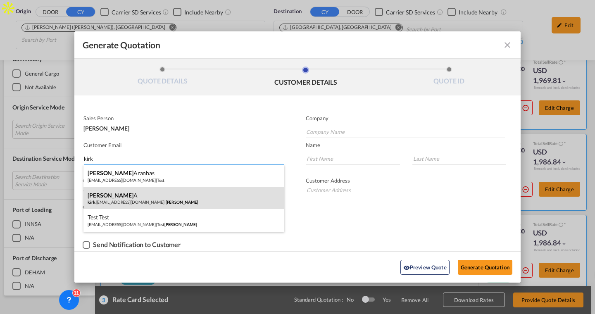
type input "kirk"
click at [162, 202] on div "Kirk A kirk .aranha@freightify.in | Kirk" at bounding box center [183, 198] width 201 height 22
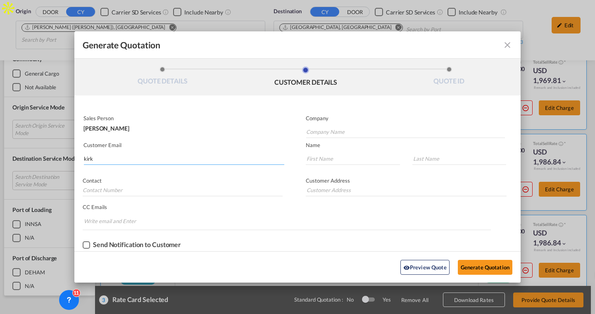
type input "Kirk"
type input "kirk.aranha@freightify.in"
type input "Kirk"
type input "A"
click at [90, 243] on div "Checkbox No Ink" at bounding box center [86, 244] width 7 height 7
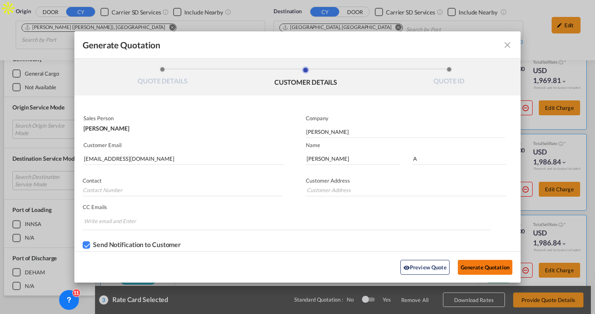
click at [473, 266] on button "Generate Quotation" at bounding box center [485, 267] width 55 height 15
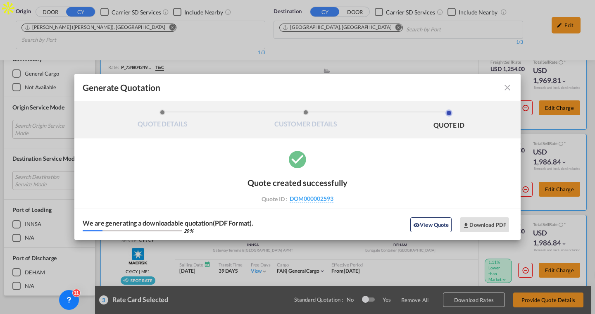
scroll to position [0, 0]
click at [441, 225] on button "View Quote" at bounding box center [430, 224] width 41 height 15
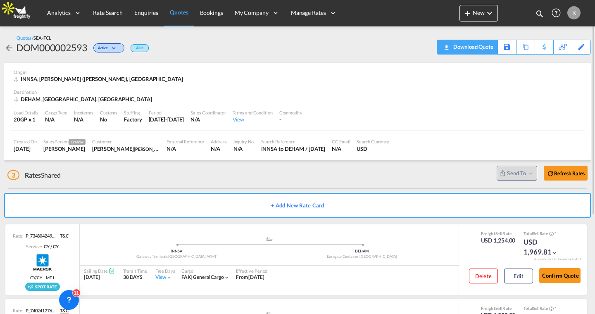
click at [483, 48] on div "Download Quote" at bounding box center [472, 46] width 42 height 13
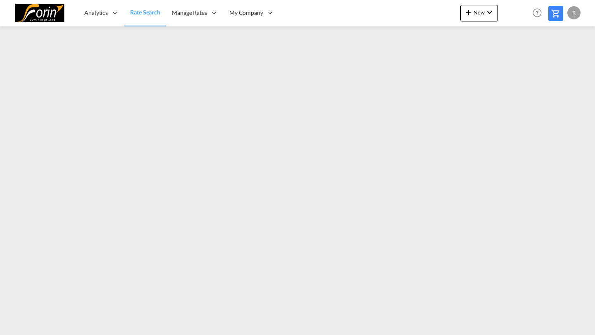
click at [574, 14] on div "R" at bounding box center [573, 12] width 13 height 13
click at [555, 63] on body "Analytics Dashboard Rate Search Manage Rates My Rate Files Sell Rates" at bounding box center [297, 167] width 595 height 335
click at [554, 63] on button "Logout" at bounding box center [564, 63] width 54 height 17
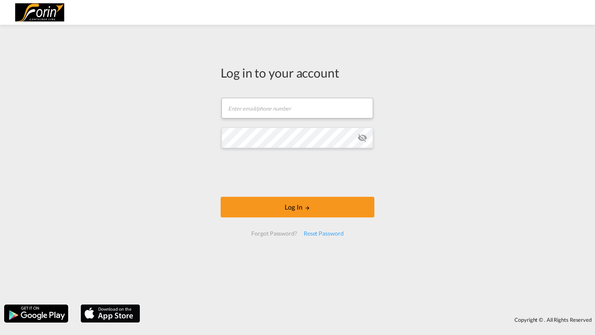
click at [255, 121] on form "Email field is required Password field is required Log In Forgot Password? Rese…" at bounding box center [298, 167] width 154 height 155
type input "[EMAIL_ADDRESS][DOMAIN_NAME]"
click at [253, 111] on input "[EMAIL_ADDRESS][DOMAIN_NAME]" at bounding box center [297, 108] width 152 height 21
click at [306, 107] on input "[EMAIL_ADDRESS][DOMAIN_NAME]" at bounding box center [297, 108] width 152 height 21
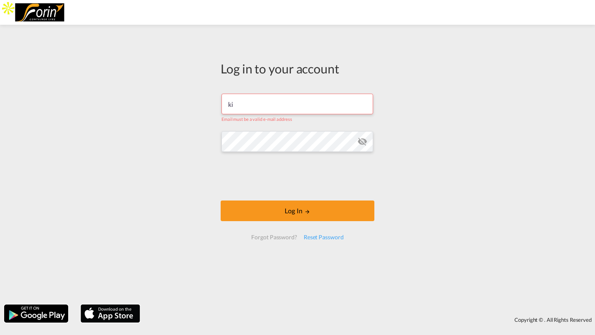
type input "[PERSON_NAME][EMAIL_ADDRESS][DOMAIN_NAME]"
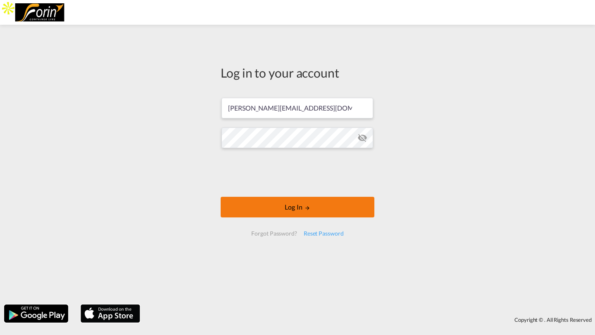
click at [250, 202] on button "Log In" at bounding box center [298, 207] width 154 height 21
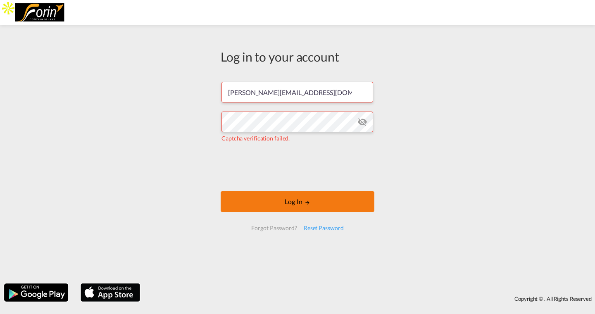
click at [264, 200] on button "Log In" at bounding box center [298, 201] width 154 height 21
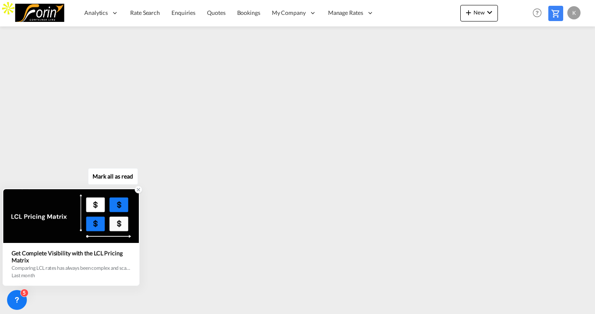
click at [138, 190] on icon at bounding box center [138, 189] width 3 height 3
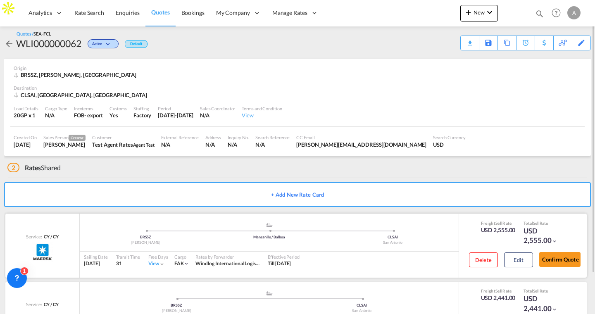
scroll to position [5, 0]
click at [89, 12] on span "Rate Search" at bounding box center [89, 12] width 30 height 7
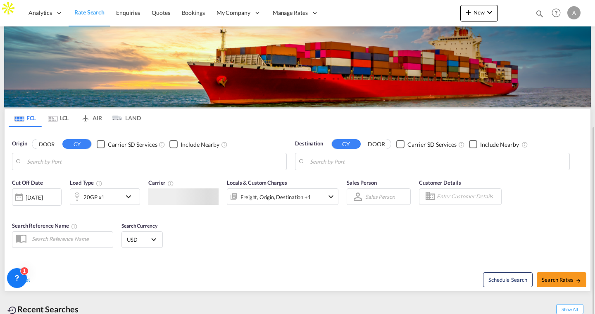
scroll to position [72, 0]
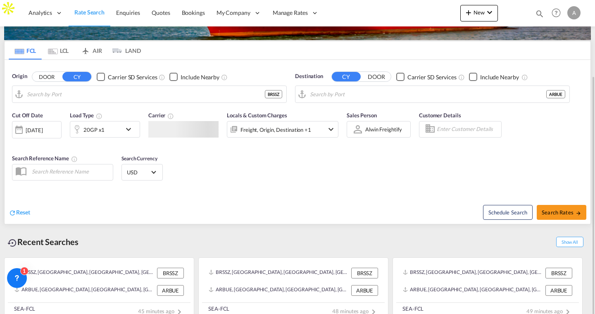
type input "Santos, BRSSZ"
type input "Buenos Aires, ARBUE"
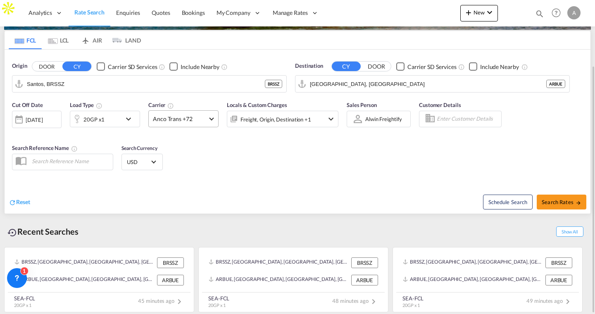
click at [197, 122] on span "Anco Trans +72" at bounding box center [180, 119] width 54 height 8
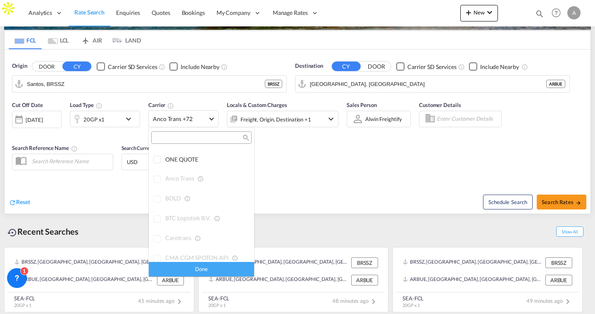
scroll to position [0, 0]
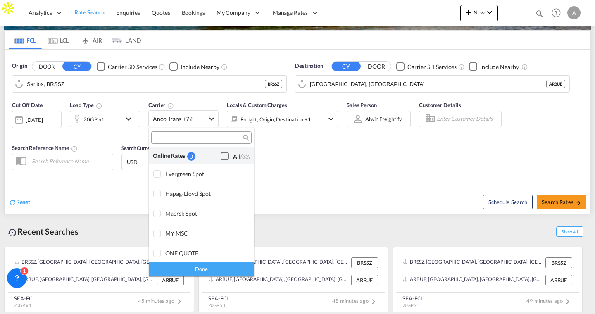
click at [224, 156] on div "Checkbox No Ink" at bounding box center [225, 156] width 8 height 8
click at [208, 269] on div "Done" at bounding box center [201, 269] width 105 height 14
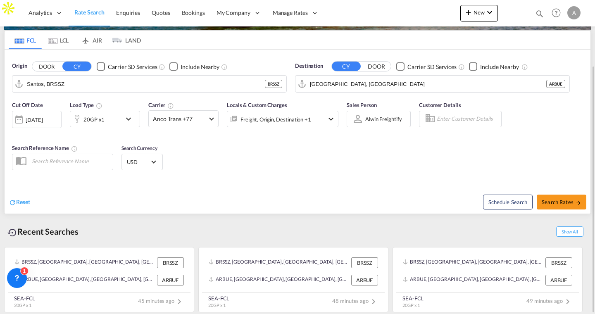
click at [456, 125] on input "Enter Customer Details" at bounding box center [467, 119] width 62 height 12
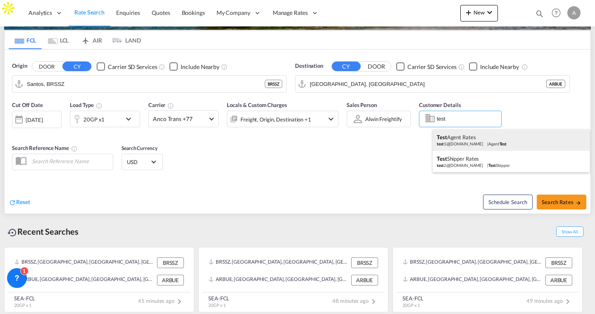
click at [450, 138] on div "Test Agent Rates test 1@agent.com | Agent Test" at bounding box center [510, 139] width 157 height 21
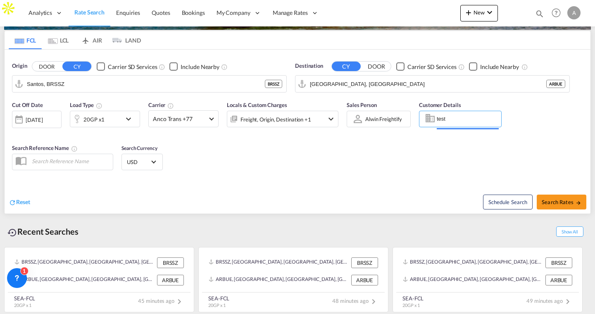
type input "Agent Test, Test Agent Rates, test1@agent.com"
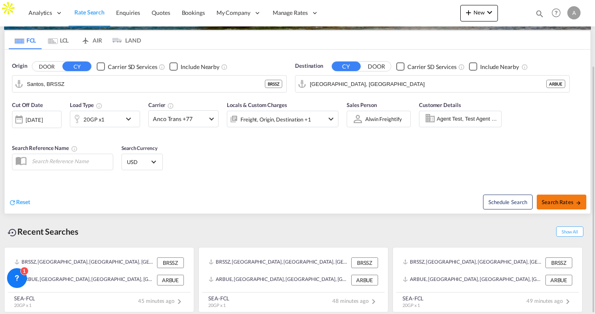
click at [543, 200] on span "Search Rates" at bounding box center [561, 202] width 40 height 7
type input "BRSSZ to ARBUE / 17 Sep 2025"
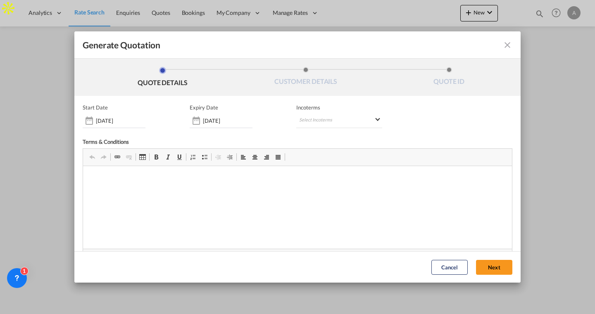
scroll to position [44, 0]
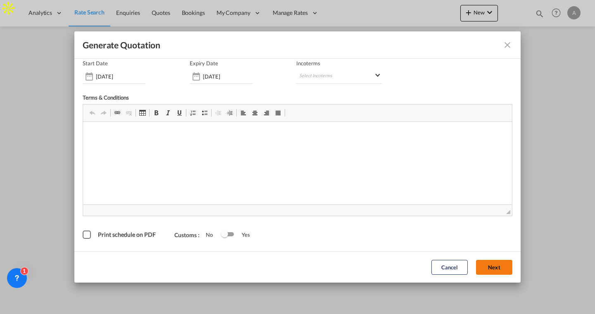
click at [491, 270] on button "Next" at bounding box center [494, 267] width 36 height 15
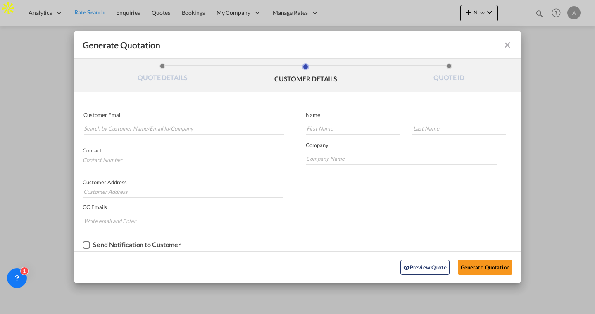
scroll to position [4, 0]
